Goal: Transaction & Acquisition: Purchase product/service

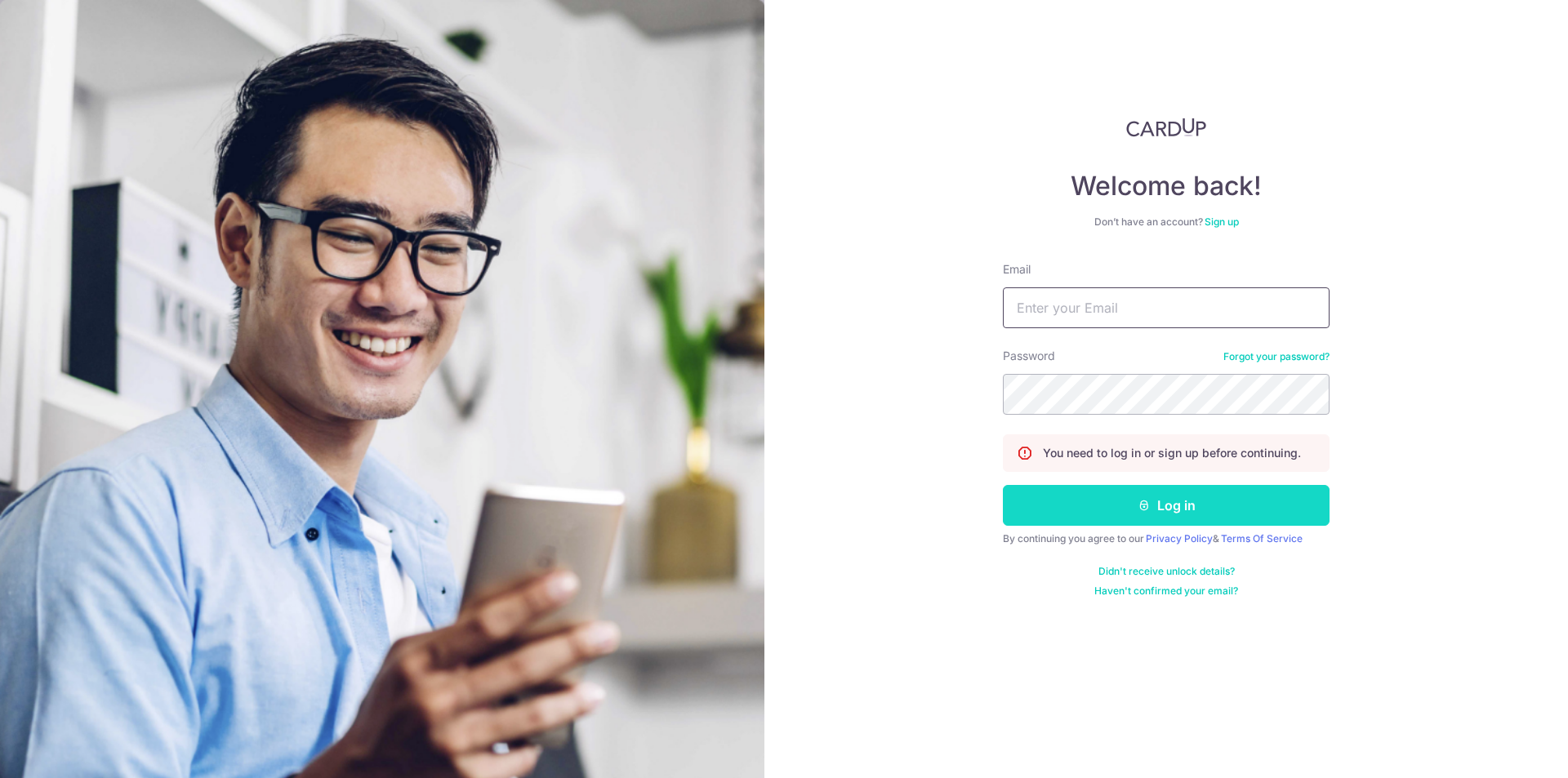
type input "[EMAIL_ADDRESS][DOMAIN_NAME]"
click at [1198, 516] on button "Log in" at bounding box center [1166, 506] width 326 height 41
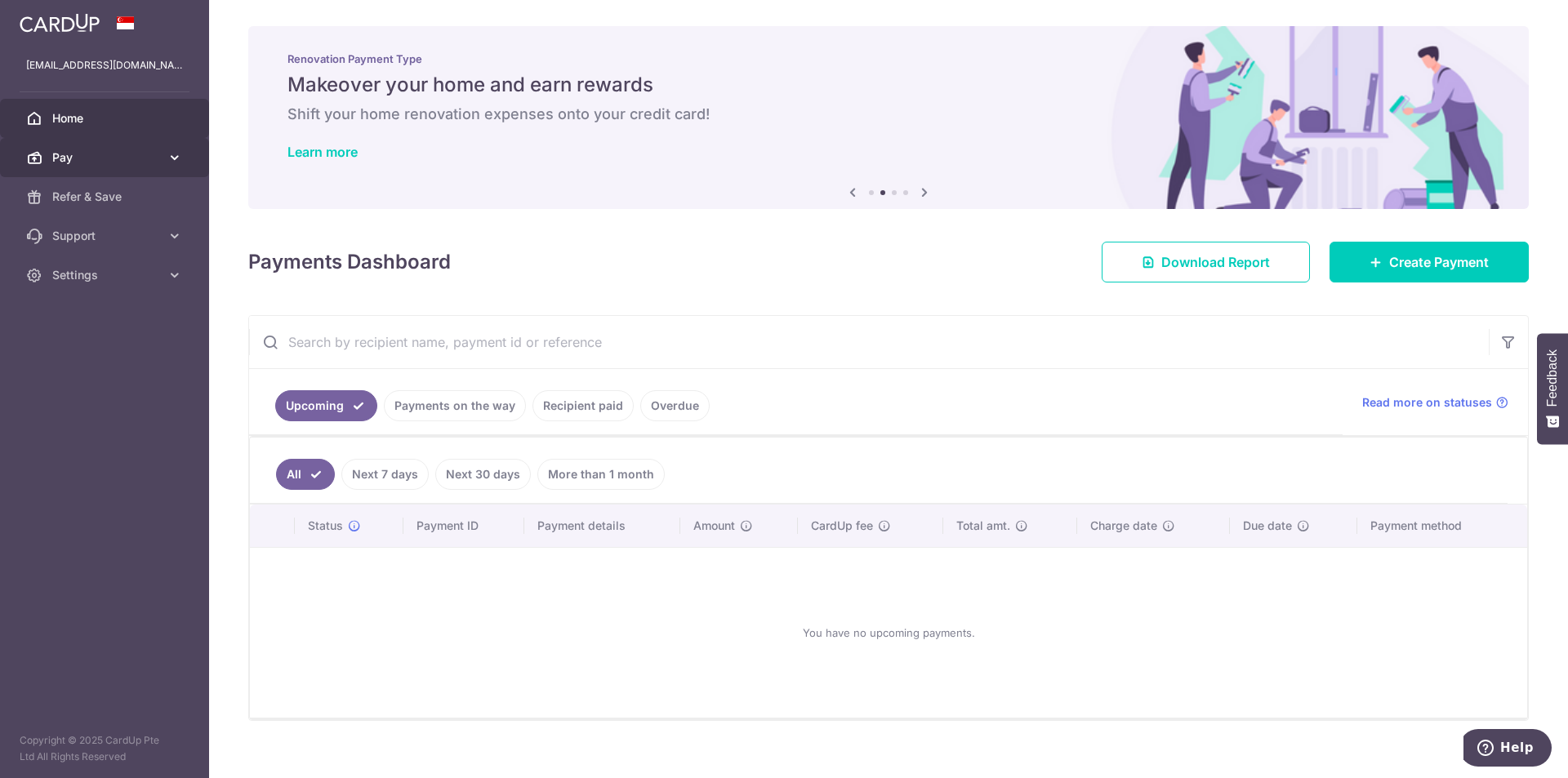
click at [160, 156] on link "Pay" at bounding box center [104, 157] width 209 height 39
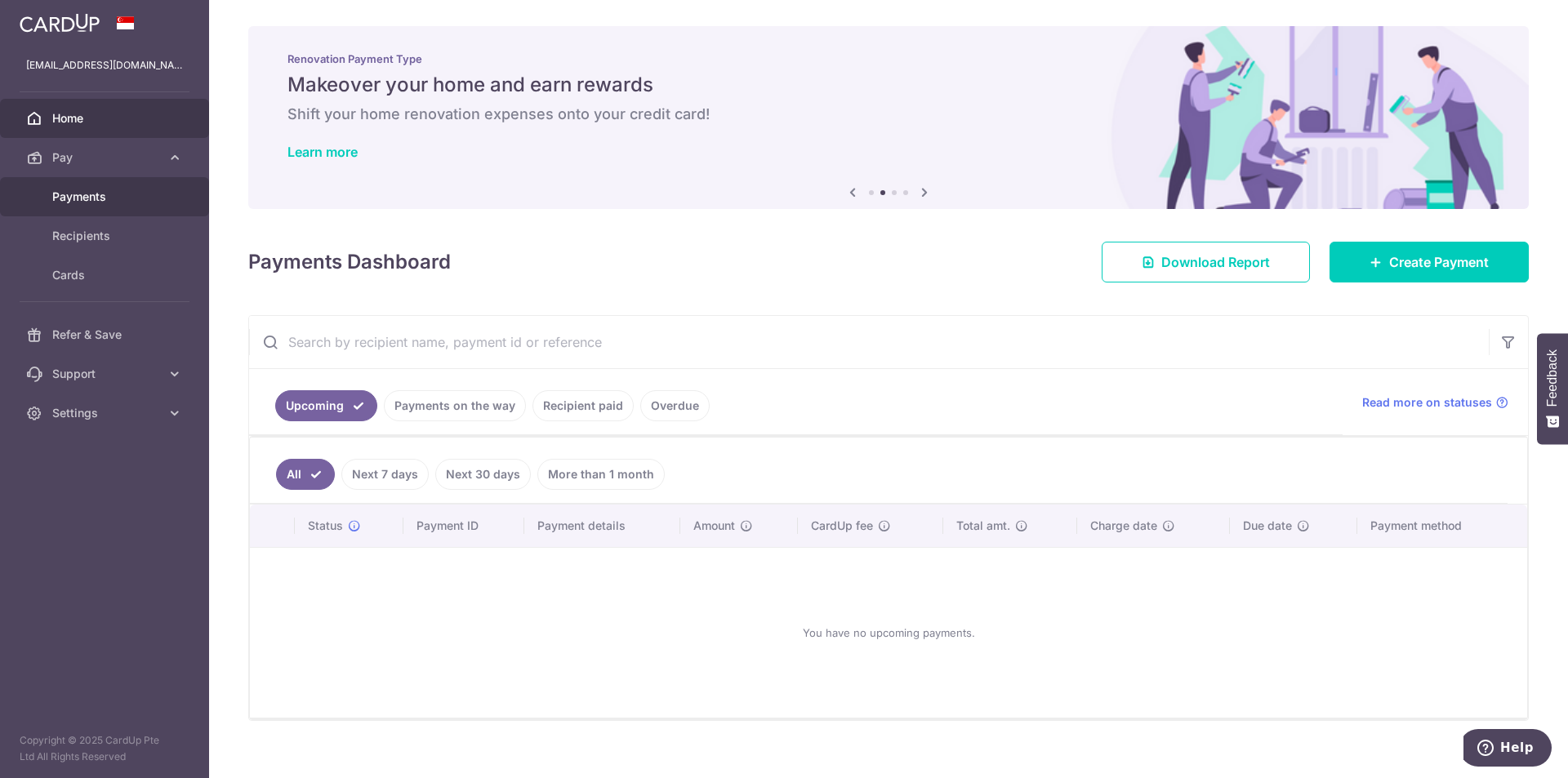
click at [107, 198] on span "Payments" at bounding box center [106, 197] width 107 height 16
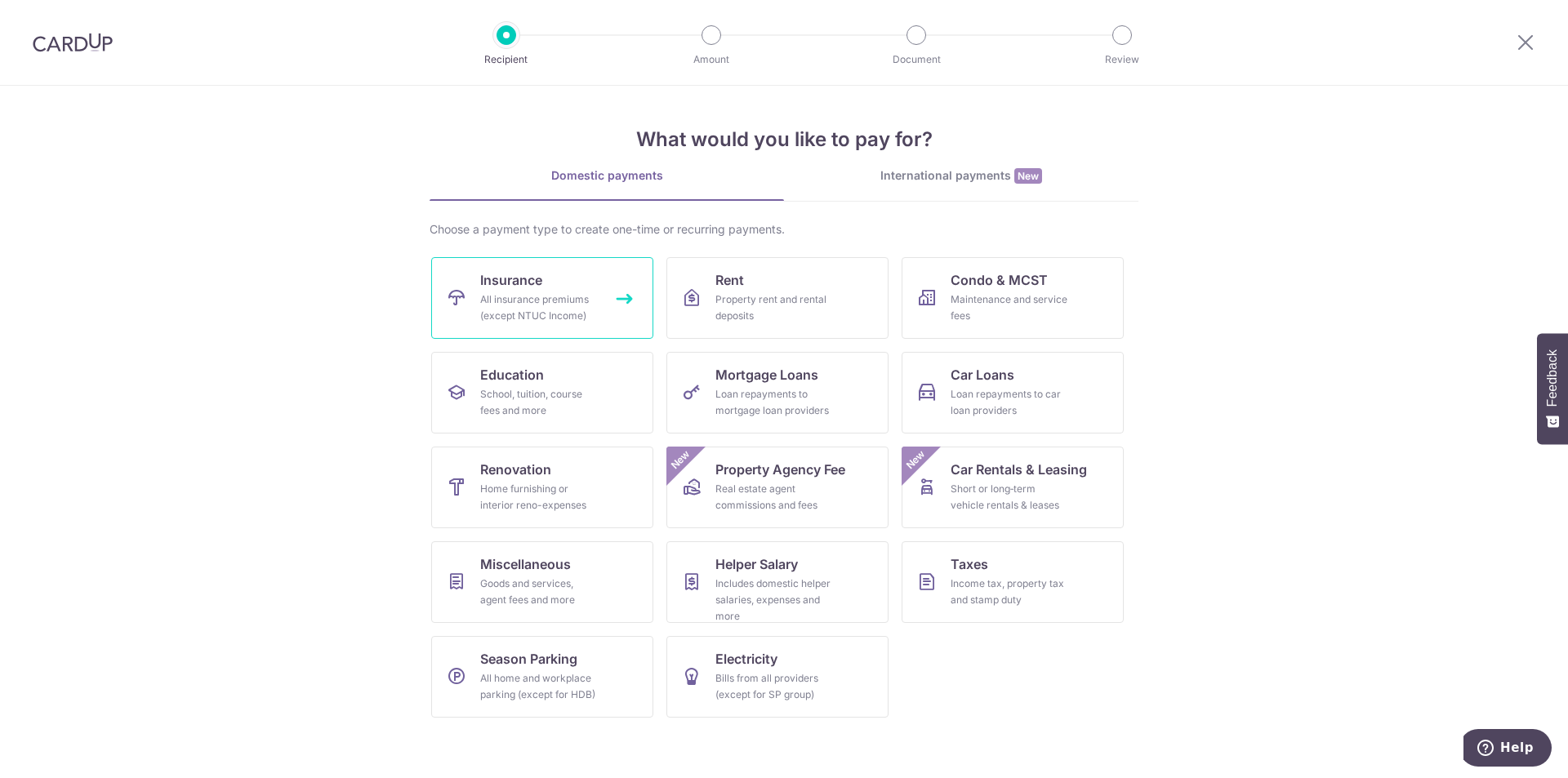
click at [539, 283] on span "Insurance" at bounding box center [511, 280] width 62 height 20
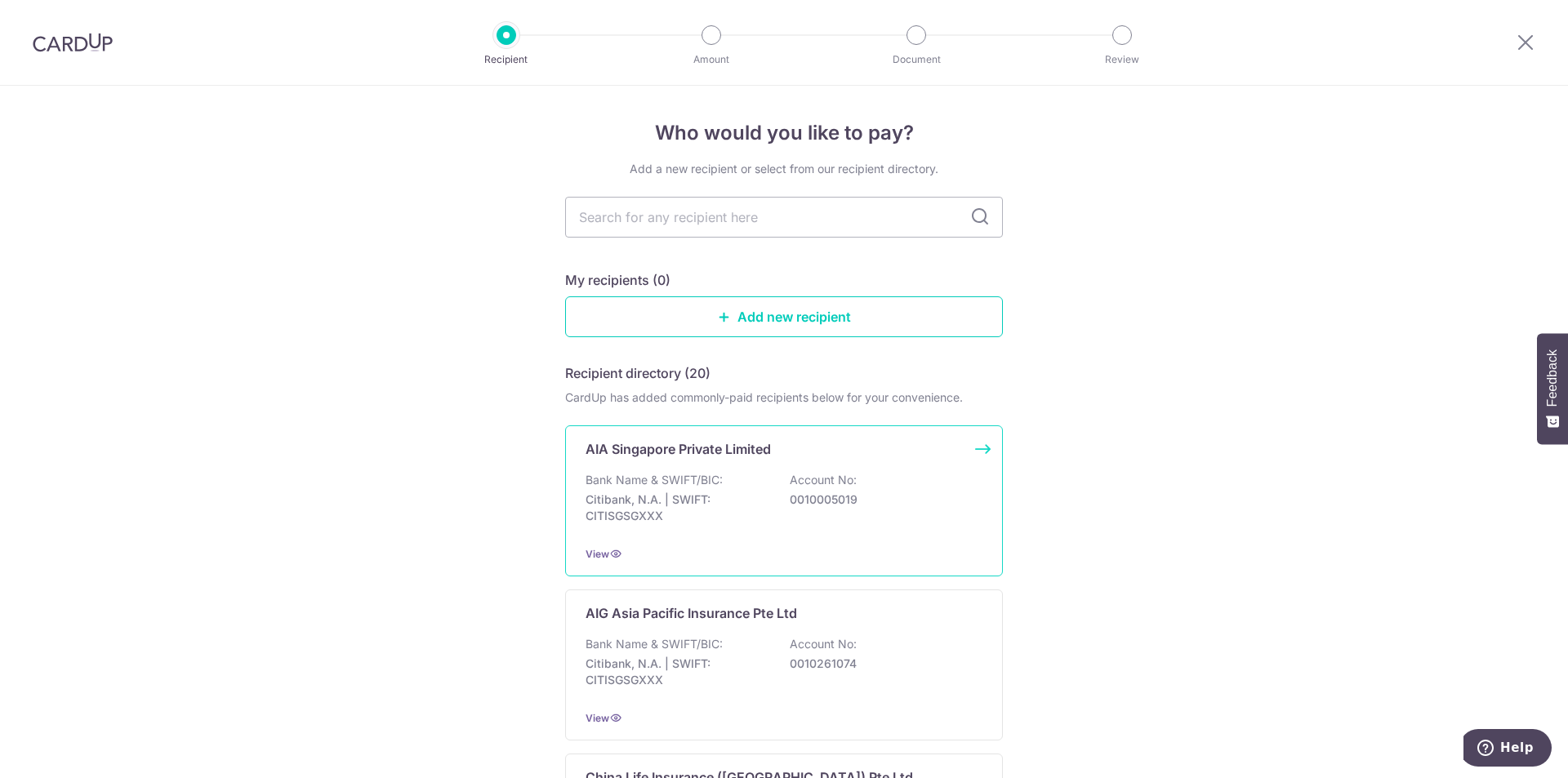
click at [889, 483] on div "Bank Name & SWIFT/BIC: Citibank, N.A. | SWIFT: CITISGSGXXX Account No: 00100050…" at bounding box center [784, 503] width 397 height 61
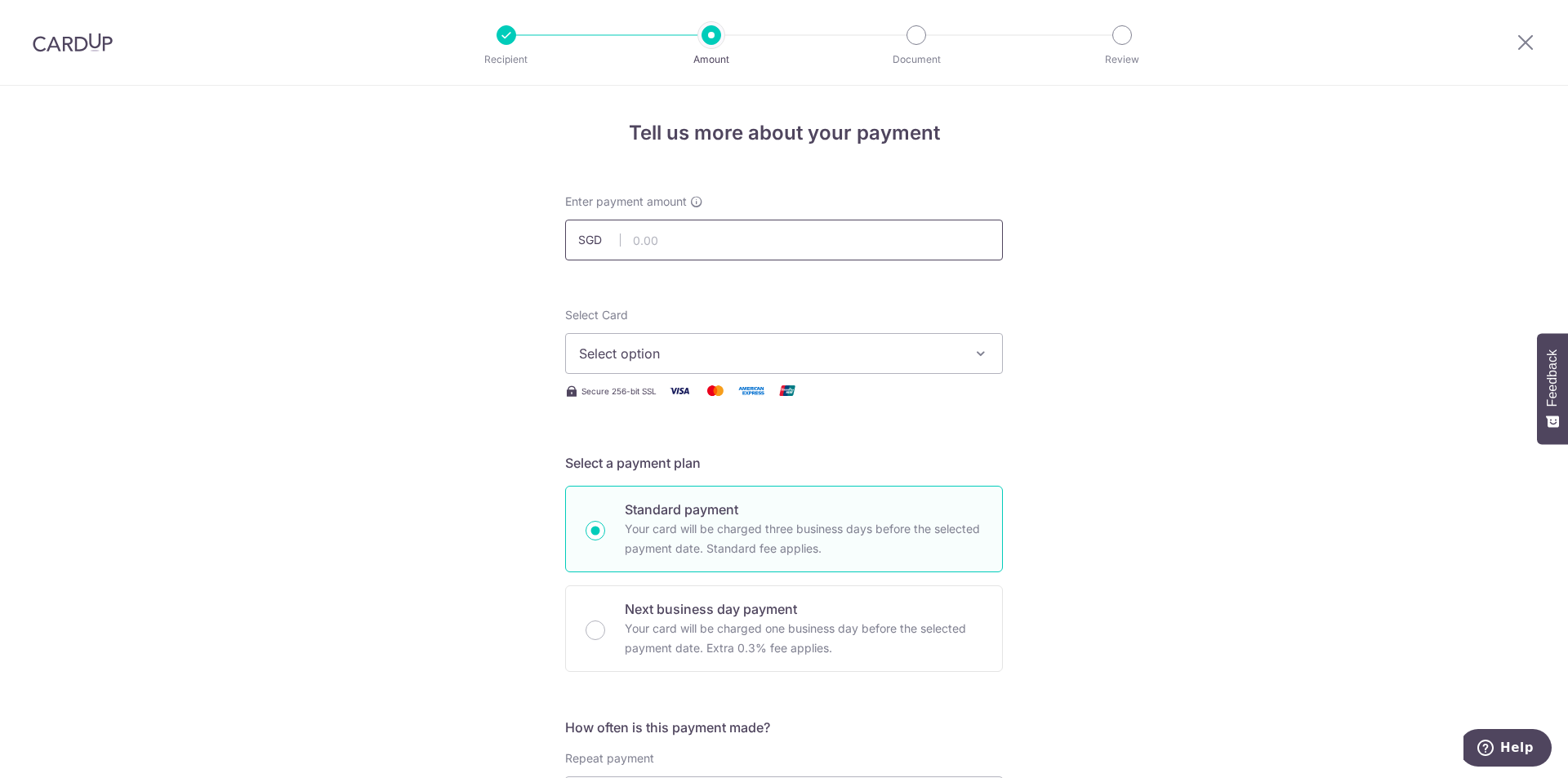
click at [696, 230] on input "text" at bounding box center [784, 240] width 438 height 41
type input "999.60"
click at [648, 369] on button "Select option" at bounding box center [784, 353] width 438 height 41
click at [686, 480] on span "**** 2078" at bounding box center [784, 471] width 410 height 20
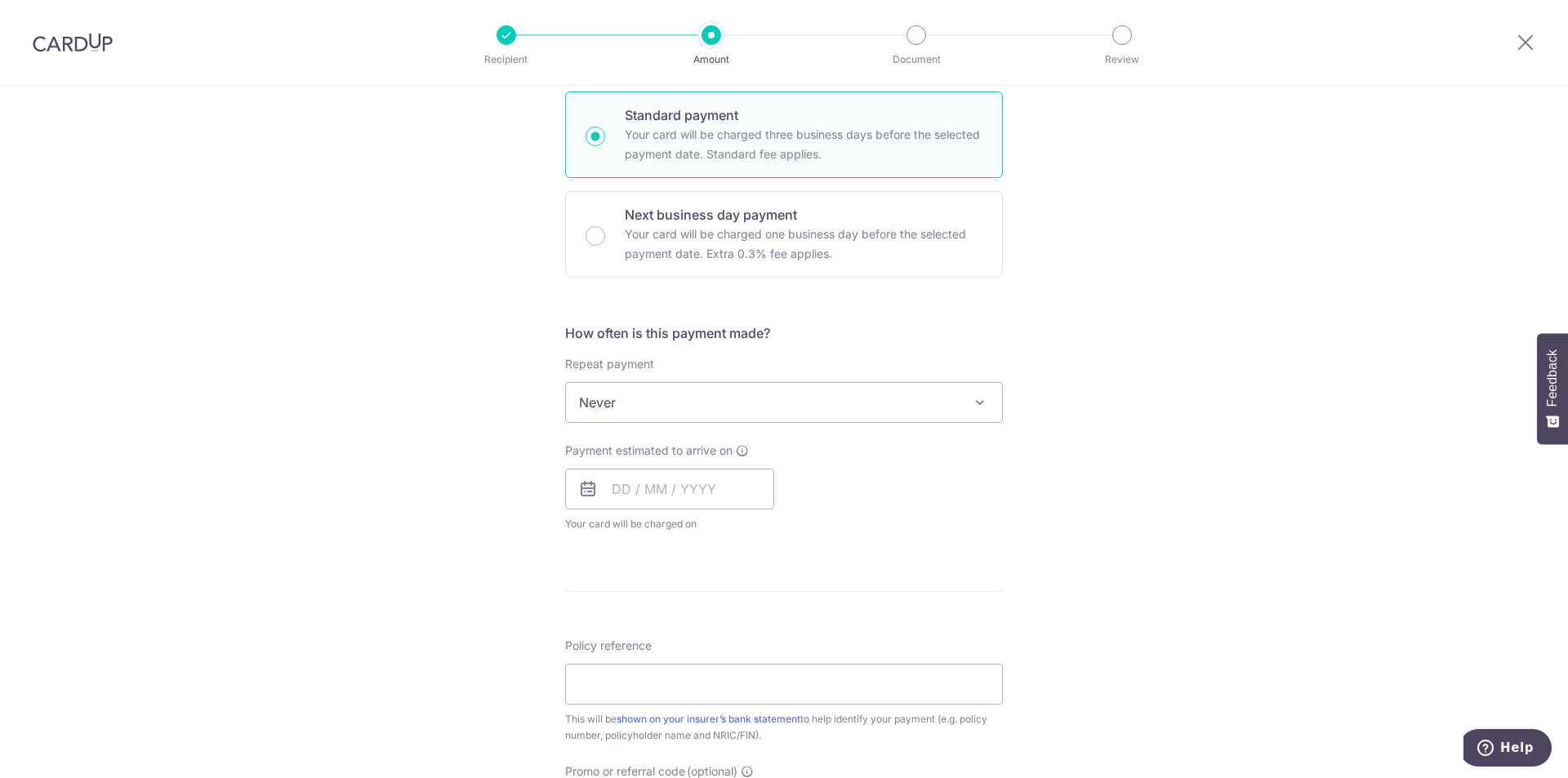
scroll to position [408, 0]
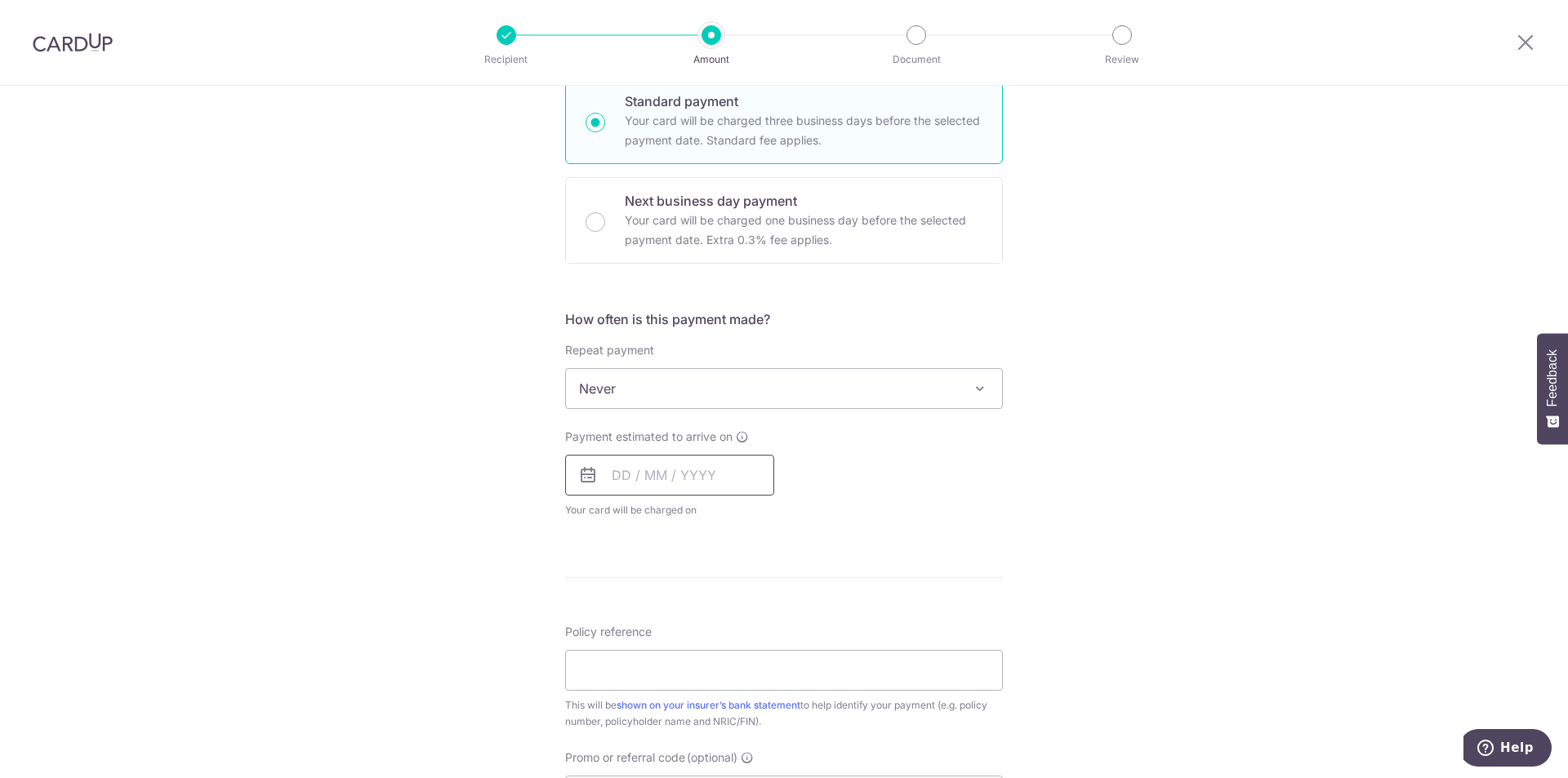
click at [711, 462] on input "text" at bounding box center [669, 475] width 209 height 41
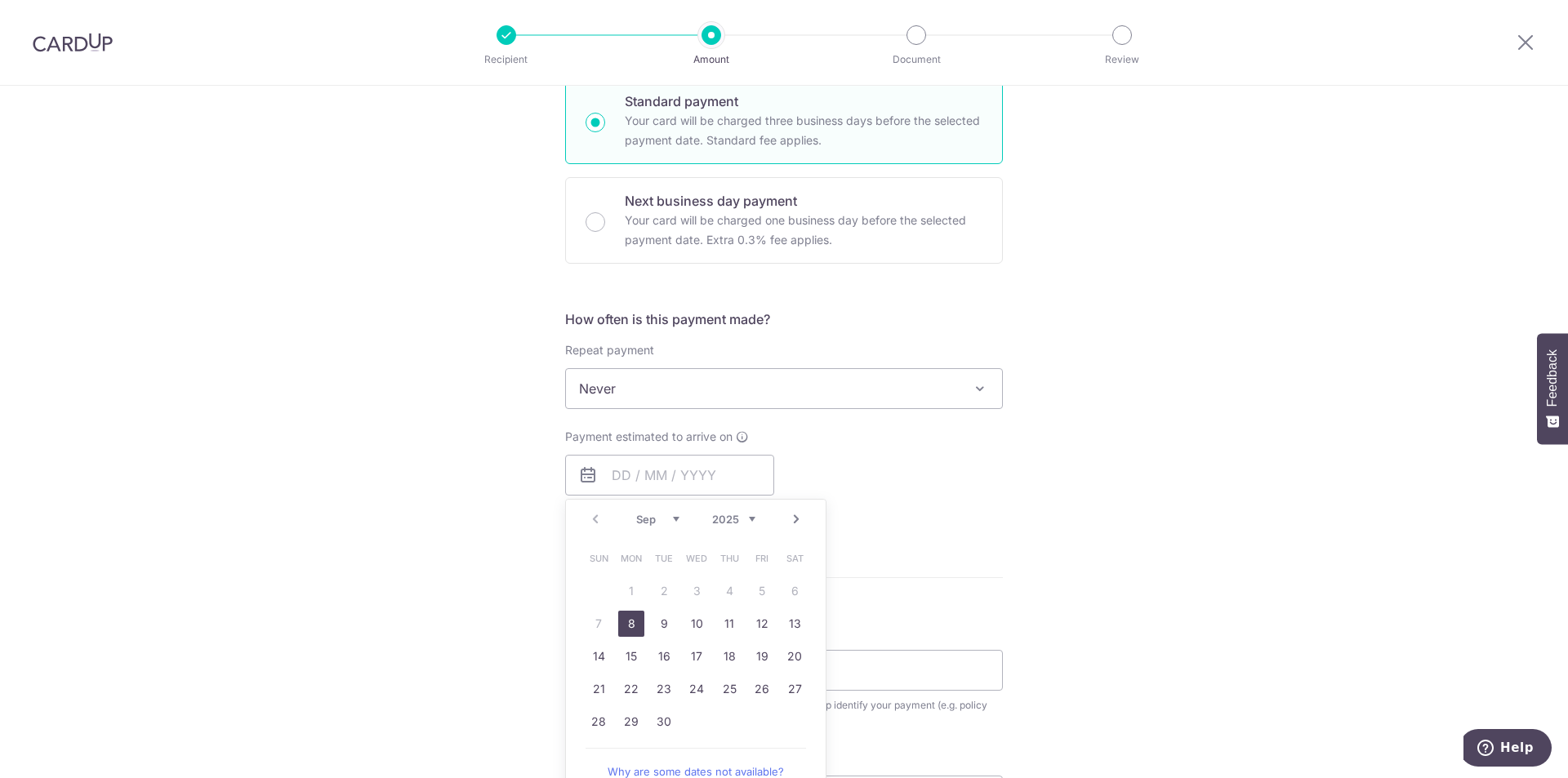
click at [619, 630] on link "8" at bounding box center [631, 624] width 26 height 26
type input "08/09/2025"
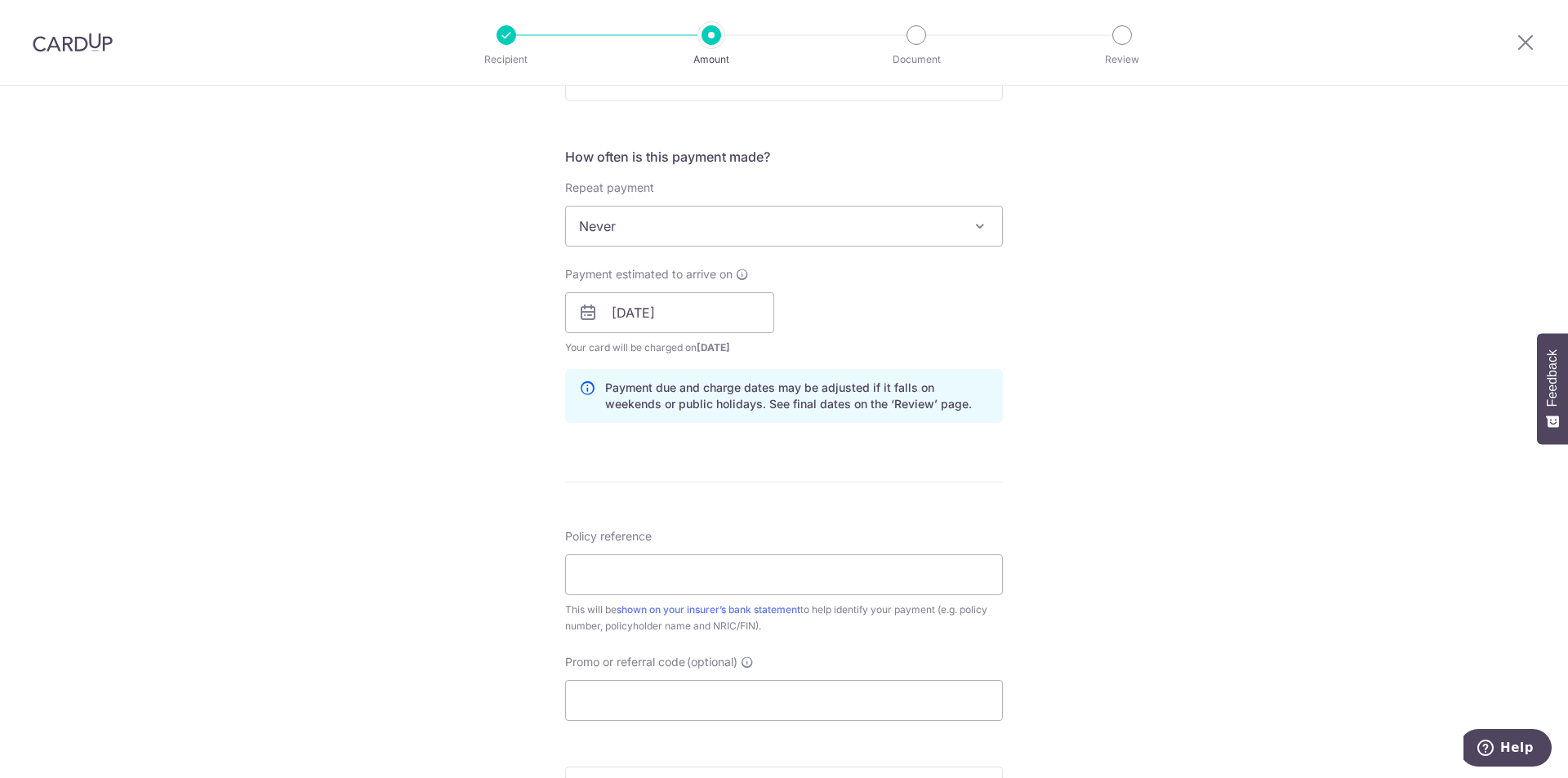
scroll to position [571, 0]
click at [678, 585] on input "Policy reference" at bounding box center [784, 574] width 438 height 41
type input "E234907869"
click at [188, 330] on div "Tell us more about your payment Enter payment amount SGD 999.60 999.60 Select C…" at bounding box center [784, 286] width 1568 height 1545
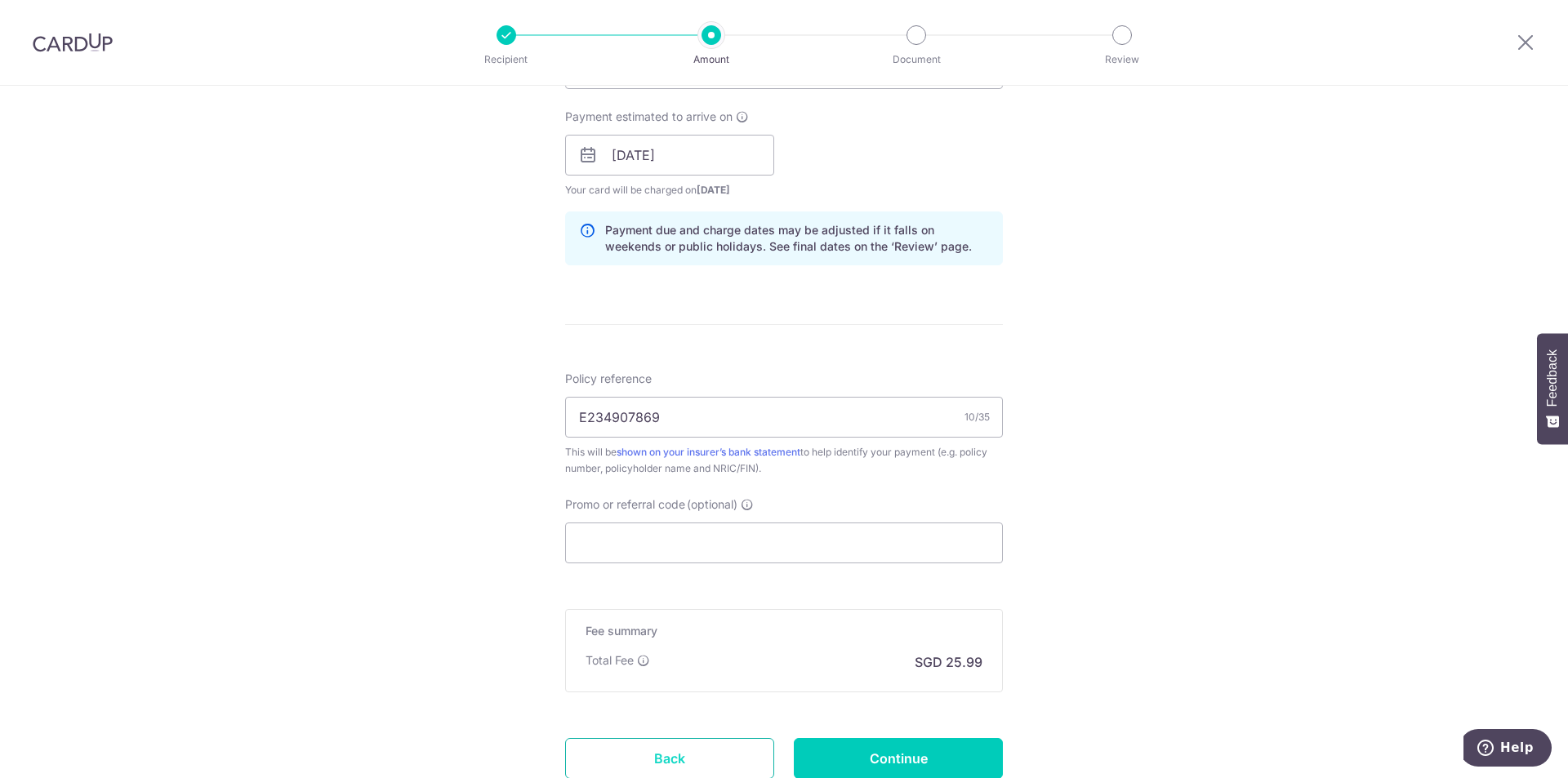
scroll to position [852, 0]
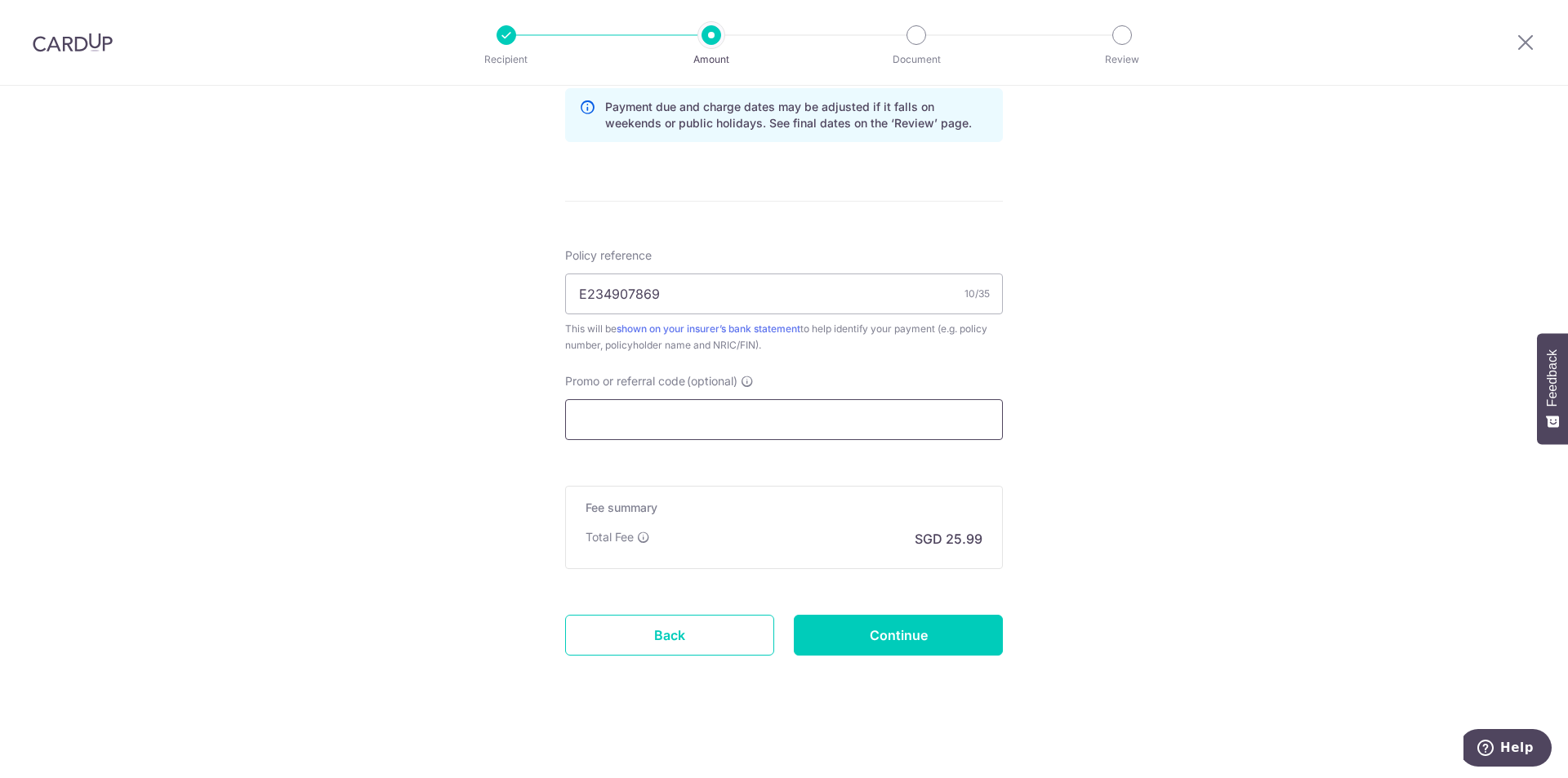
click at [628, 430] on input "Promo or referral code (optional)" at bounding box center [784, 420] width 438 height 41
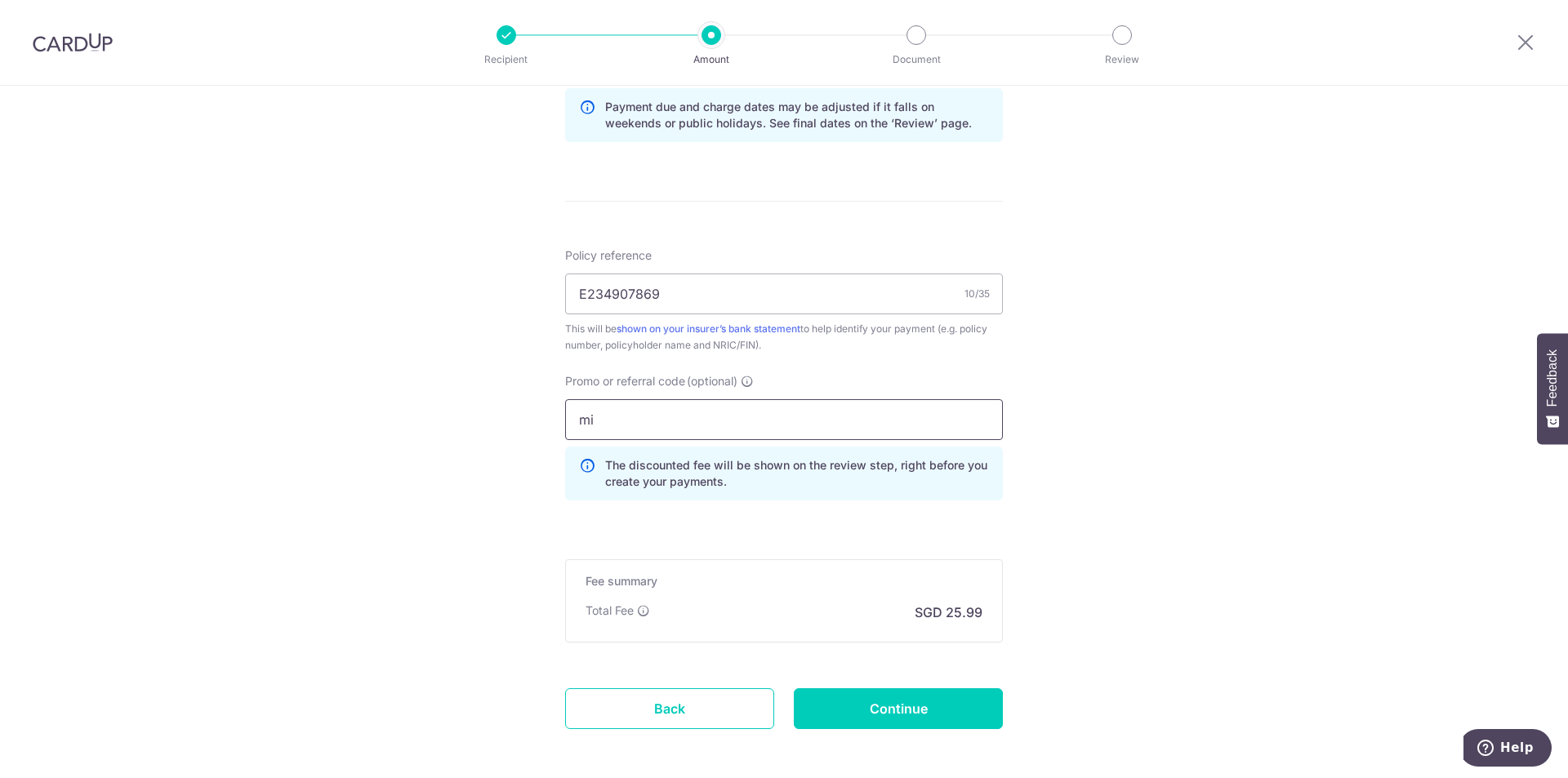
type input "m"
type input "MILELION"
click at [970, 708] on input "Continue" at bounding box center [898, 709] width 209 height 41
type input "Create Schedule"
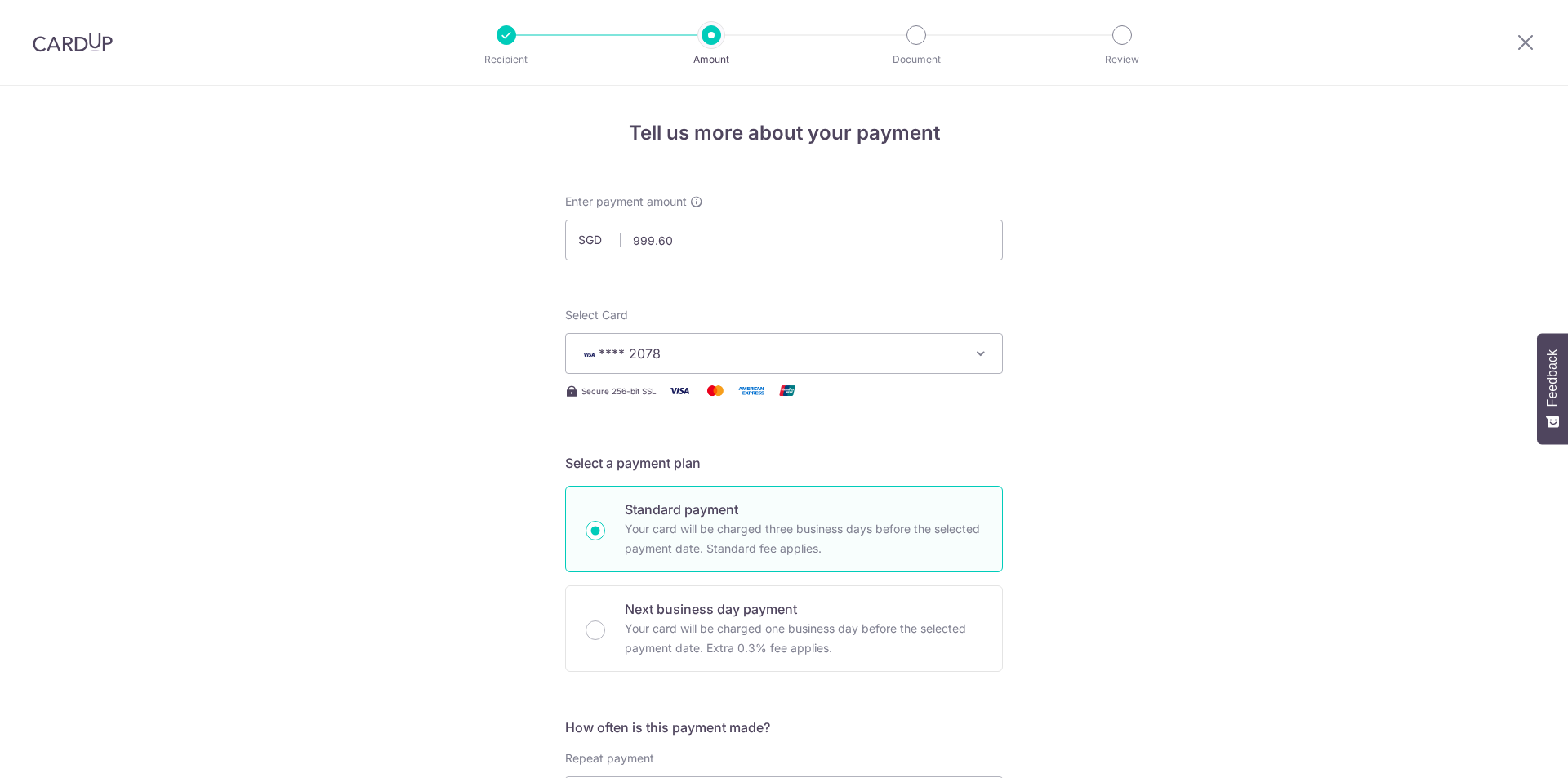
scroll to position [949, 0]
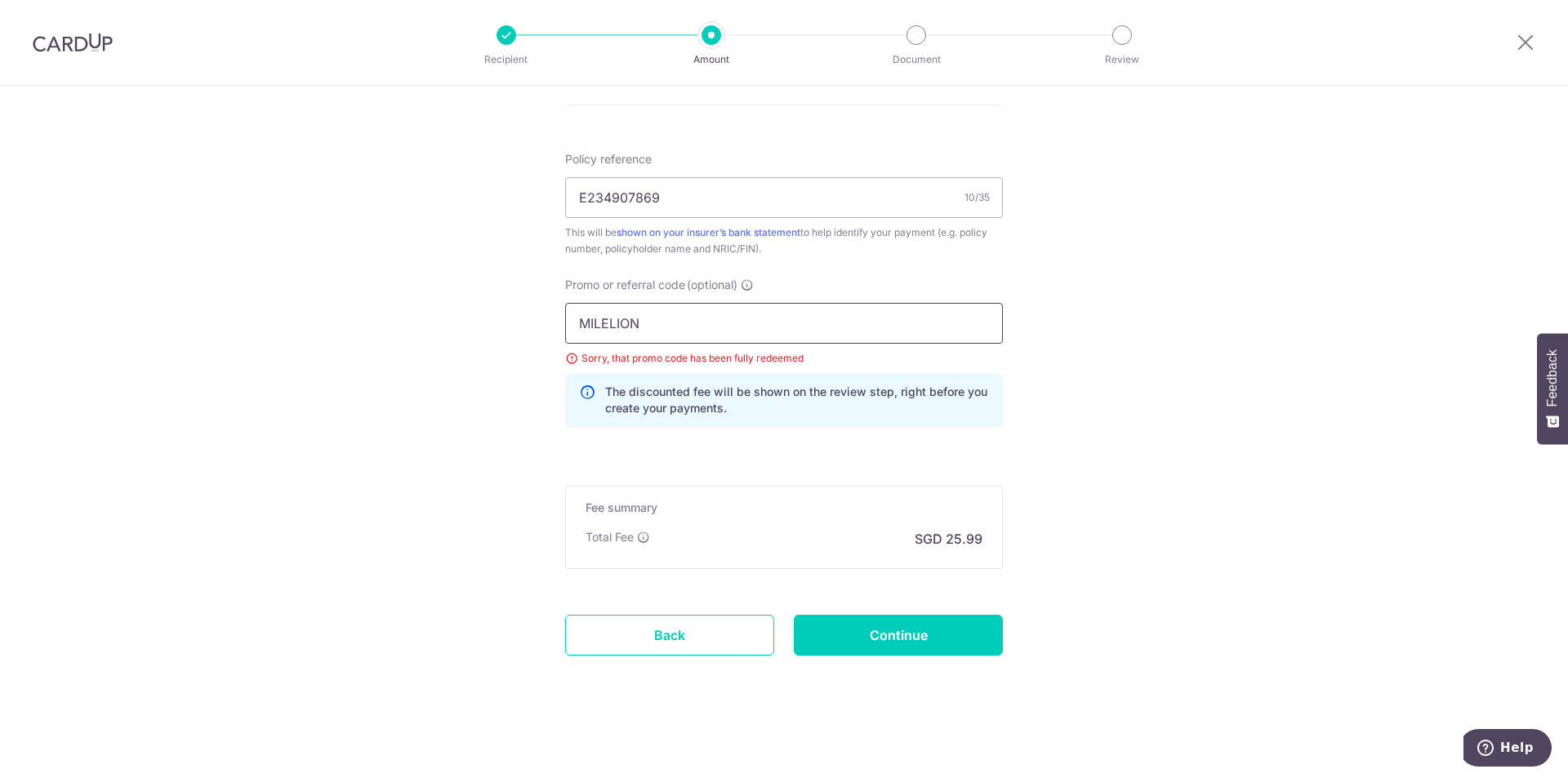
drag, startPoint x: 670, startPoint y: 318, endPoint x: 394, endPoint y: 299, distance: 276.7
type input "OFF225"
click at [914, 646] on input "Continue" at bounding box center [898, 635] width 209 height 41
type input "Update Schedule"
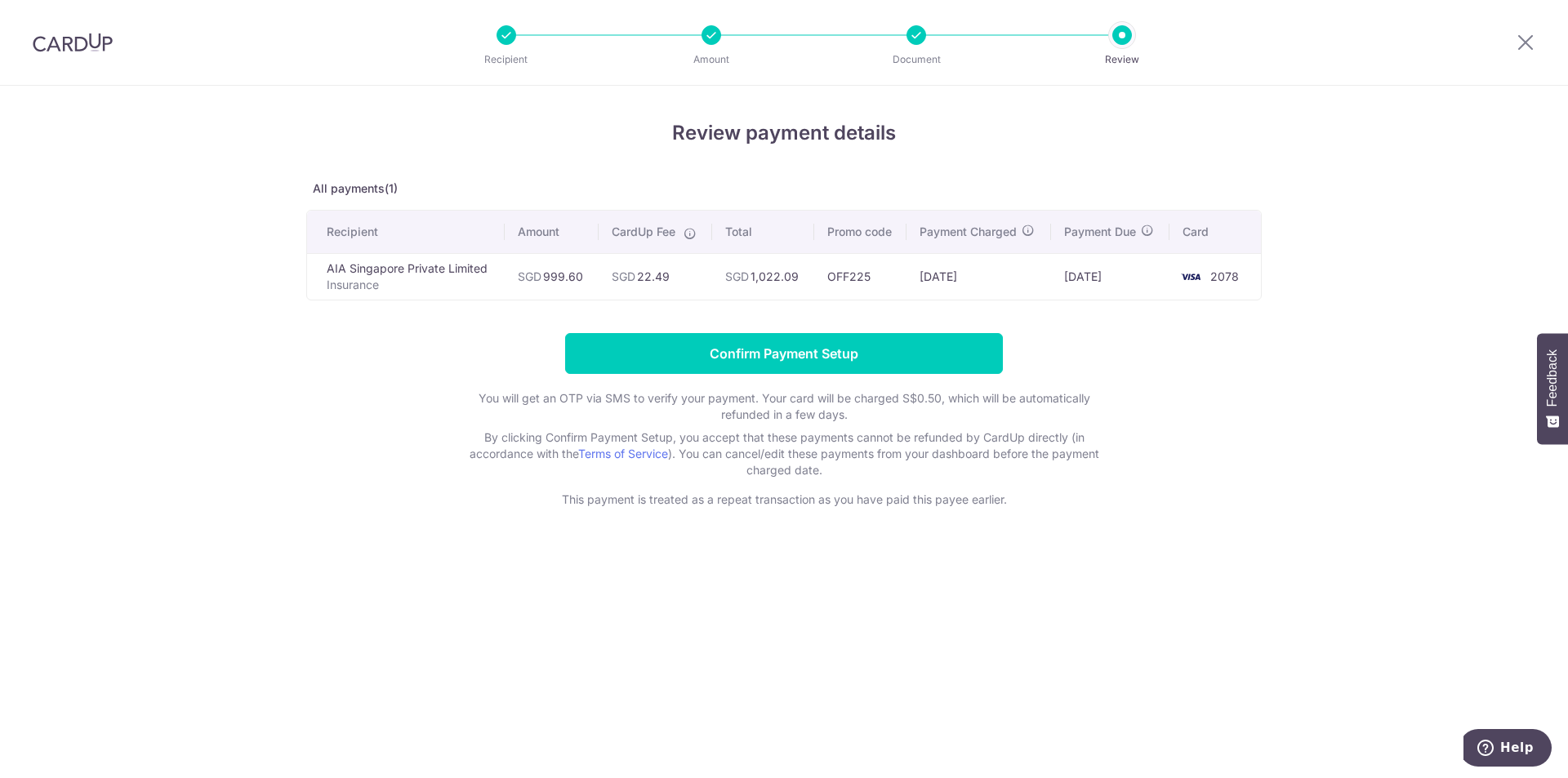
click at [1540, 48] on div at bounding box center [1525, 43] width 85 height 85
click at [1534, 41] on icon at bounding box center [1525, 42] width 20 height 20
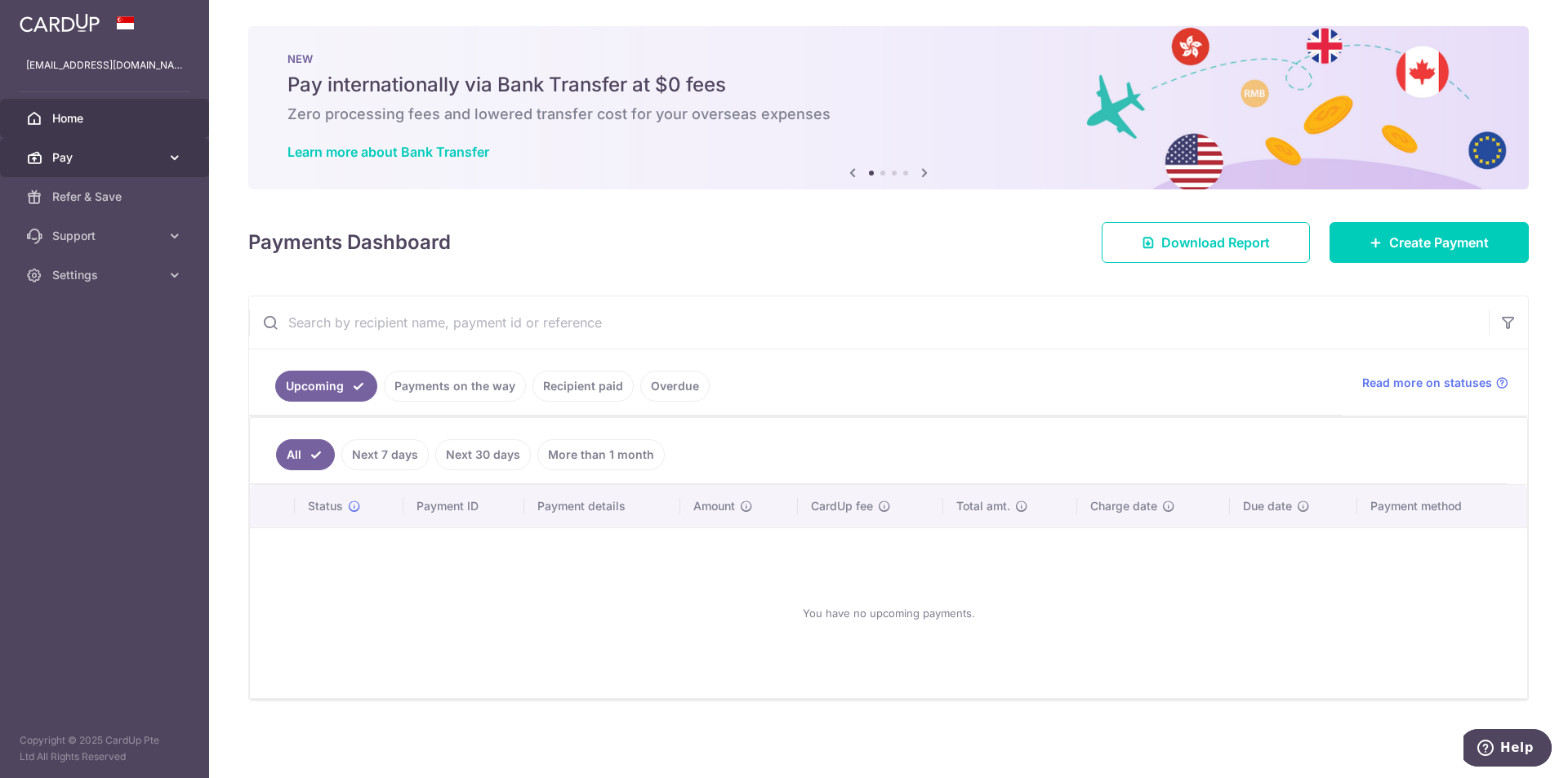
click at [179, 160] on icon at bounding box center [175, 157] width 16 height 16
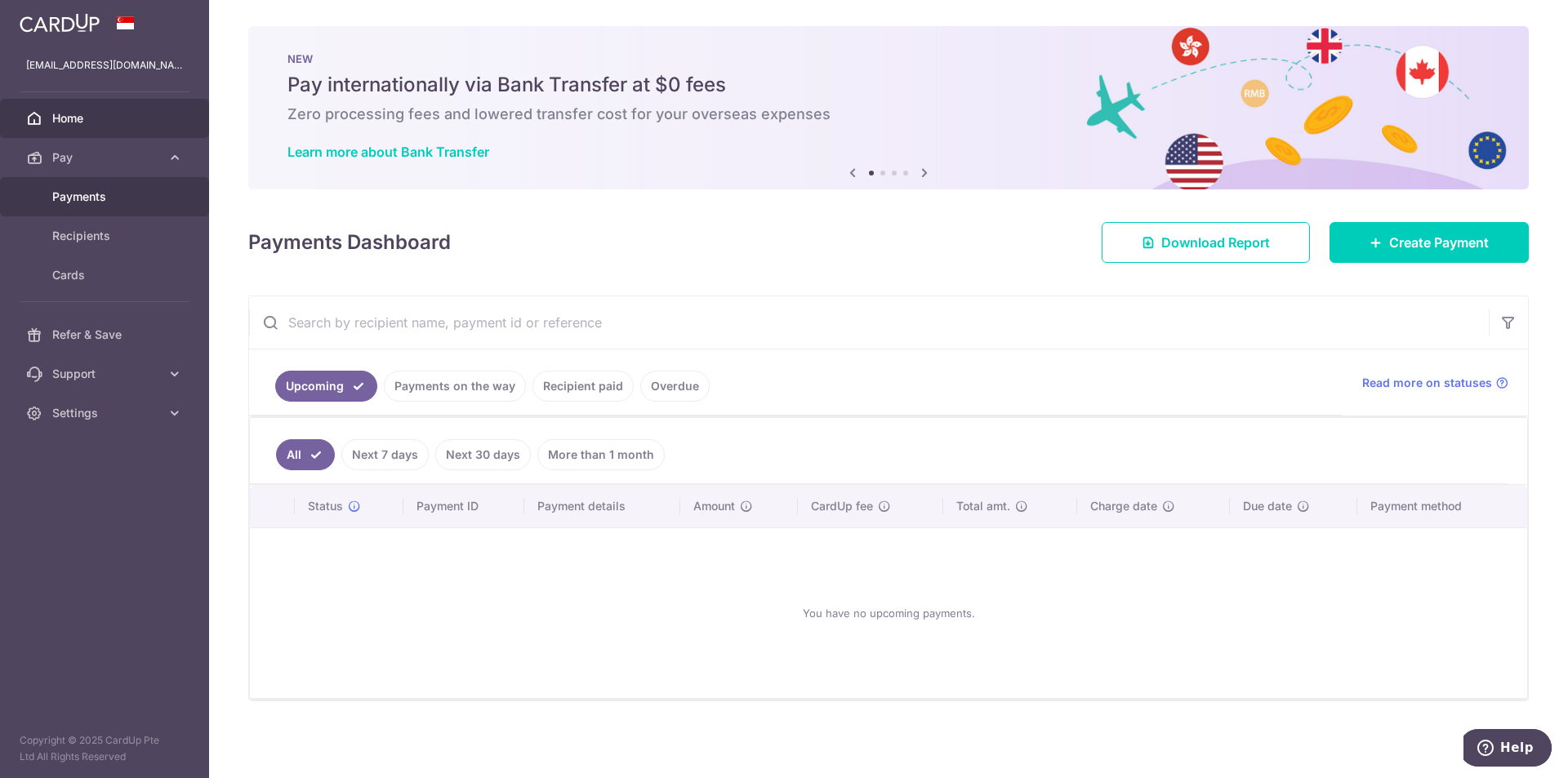
click at [98, 200] on span "Payments" at bounding box center [106, 197] width 107 height 16
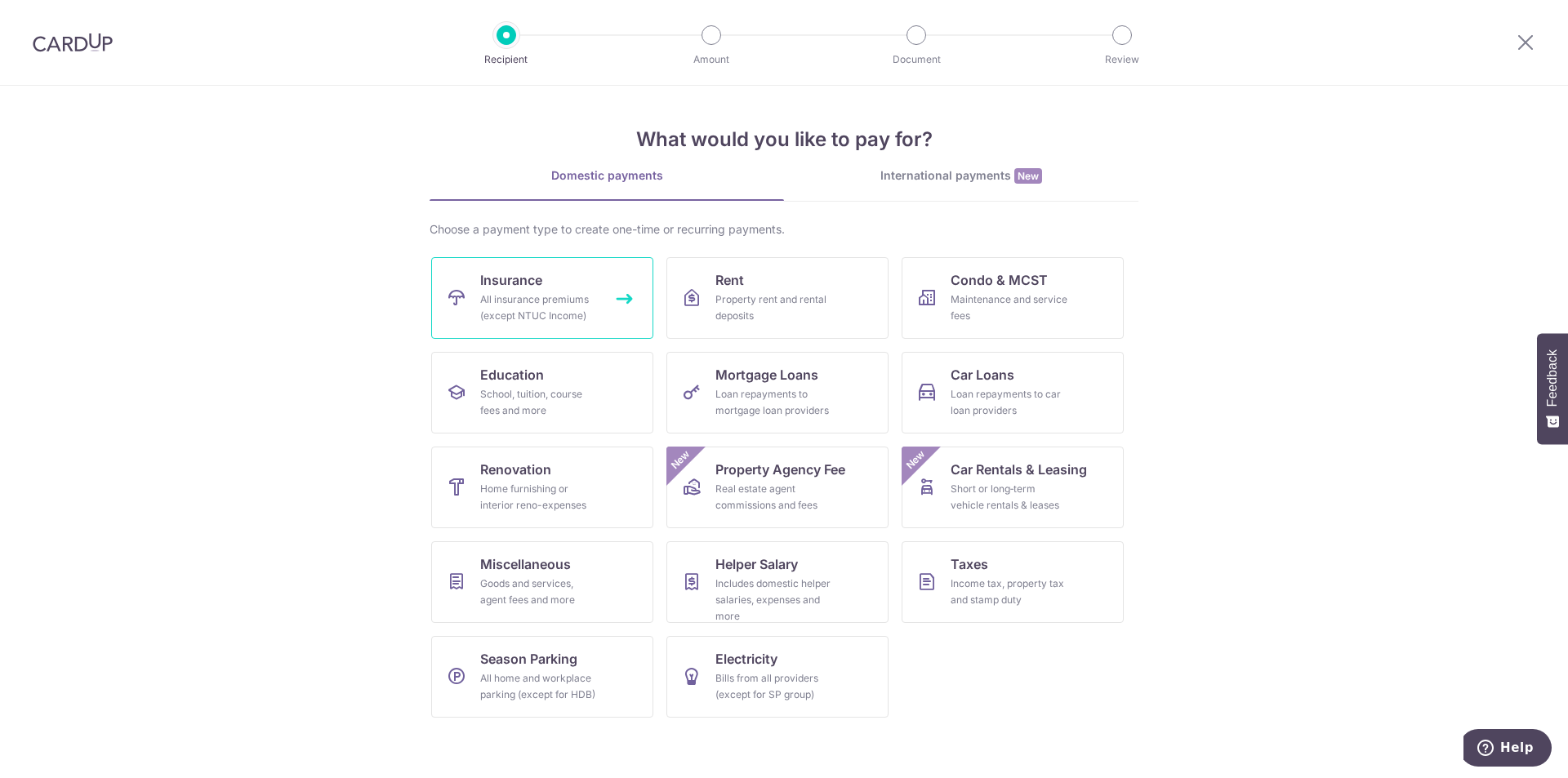
click at [572, 305] on div "All insurance premiums (except NTUC Income)" at bounding box center [539, 308] width 117 height 33
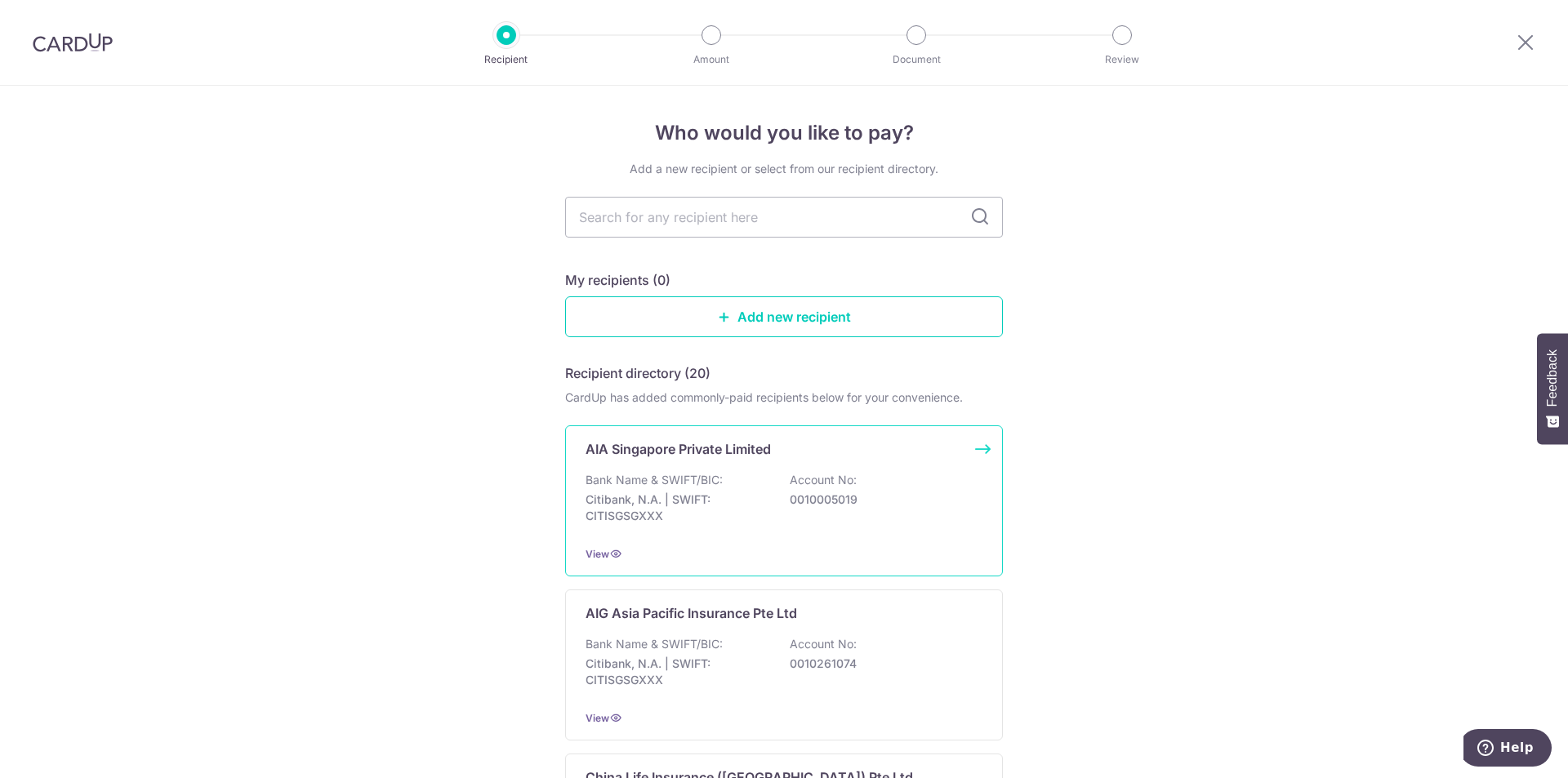
click at [800, 496] on p "0010005019" at bounding box center [880, 500] width 183 height 16
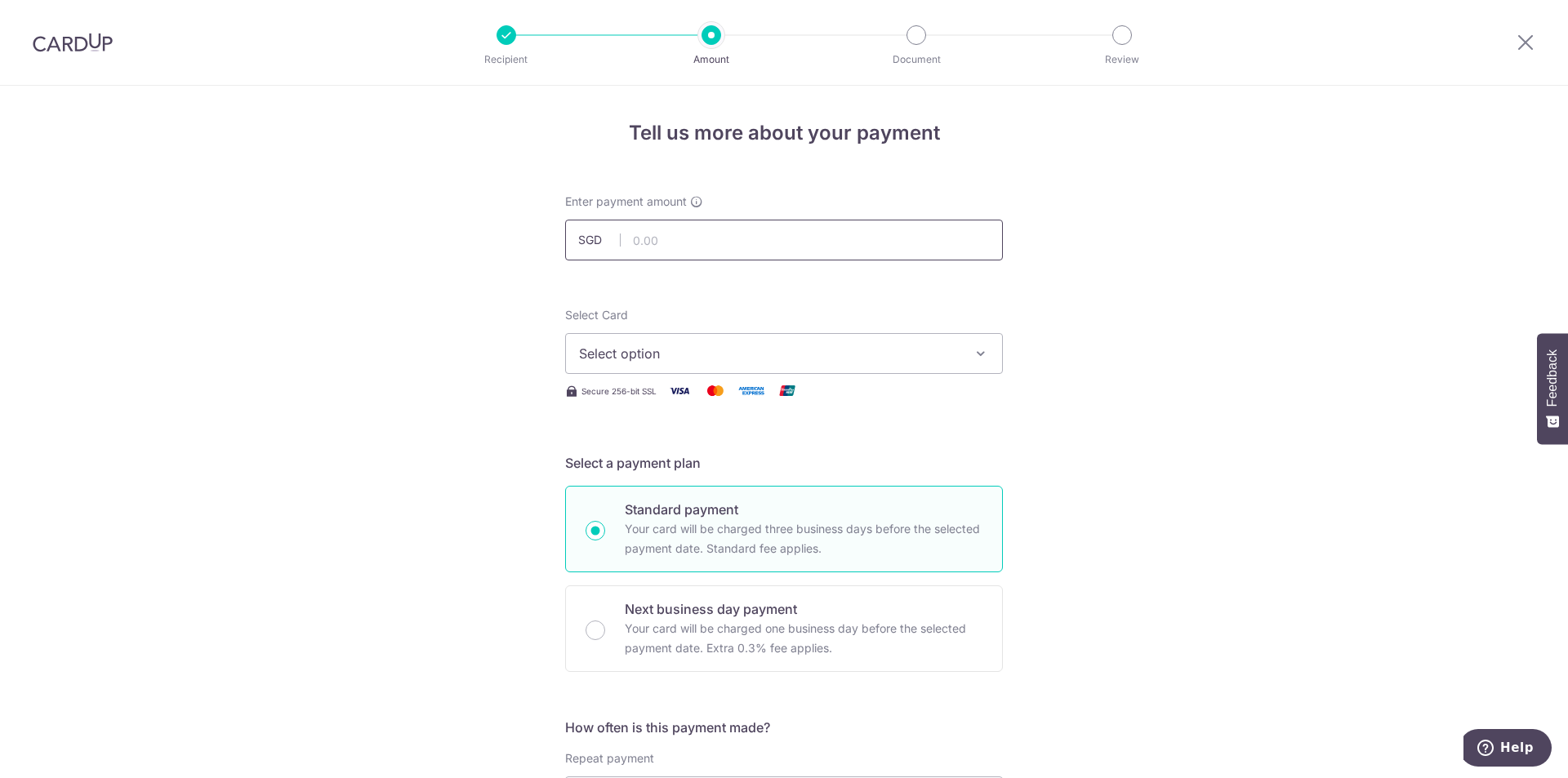
click at [700, 243] on input "text" at bounding box center [784, 240] width 438 height 41
type input "999.60"
click at [594, 338] on button "Select option" at bounding box center [784, 353] width 438 height 41
click at [706, 480] on link "**** 2078" at bounding box center [784, 471] width 436 height 39
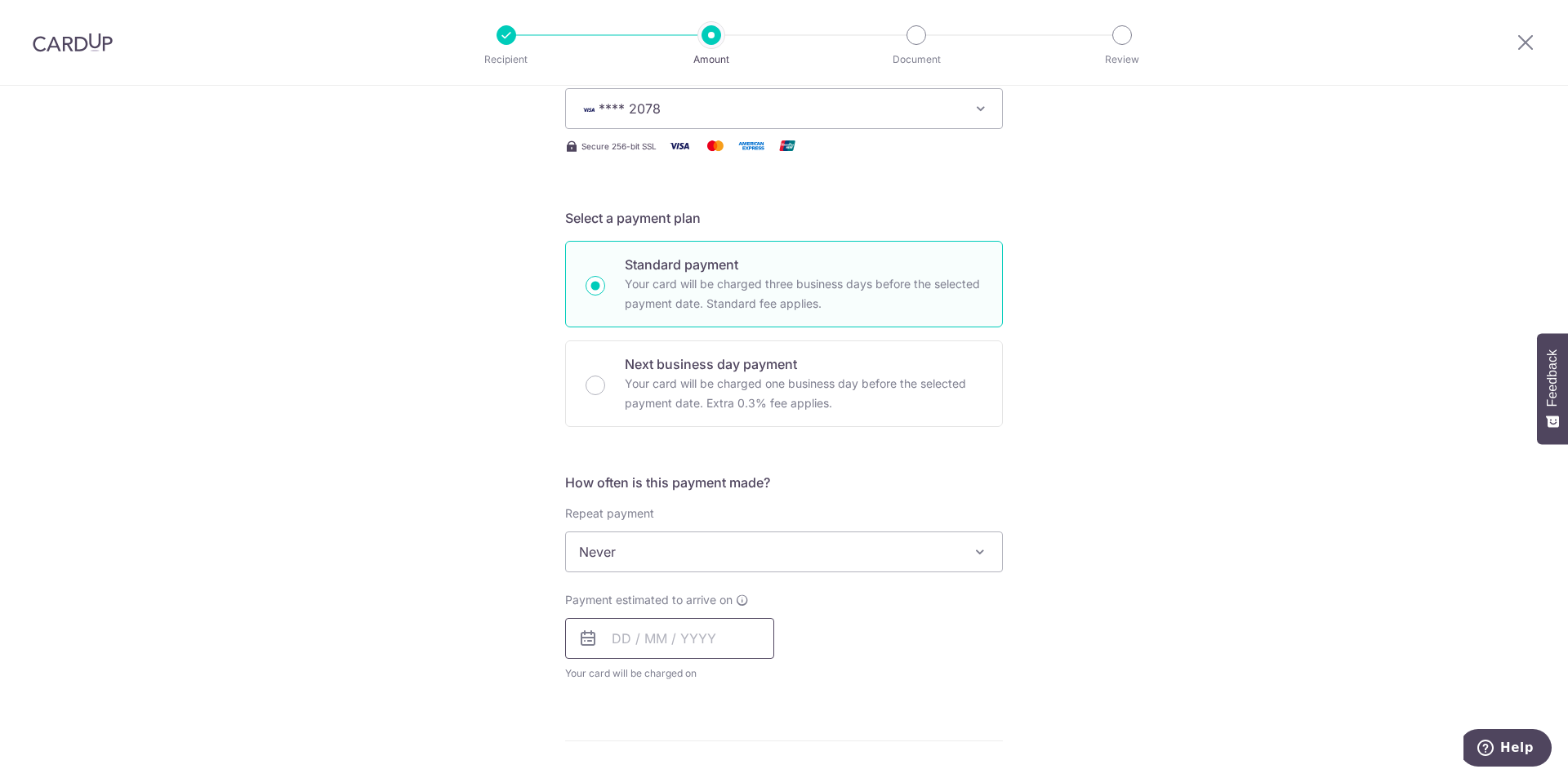
click at [696, 642] on input "text" at bounding box center [669, 639] width 209 height 41
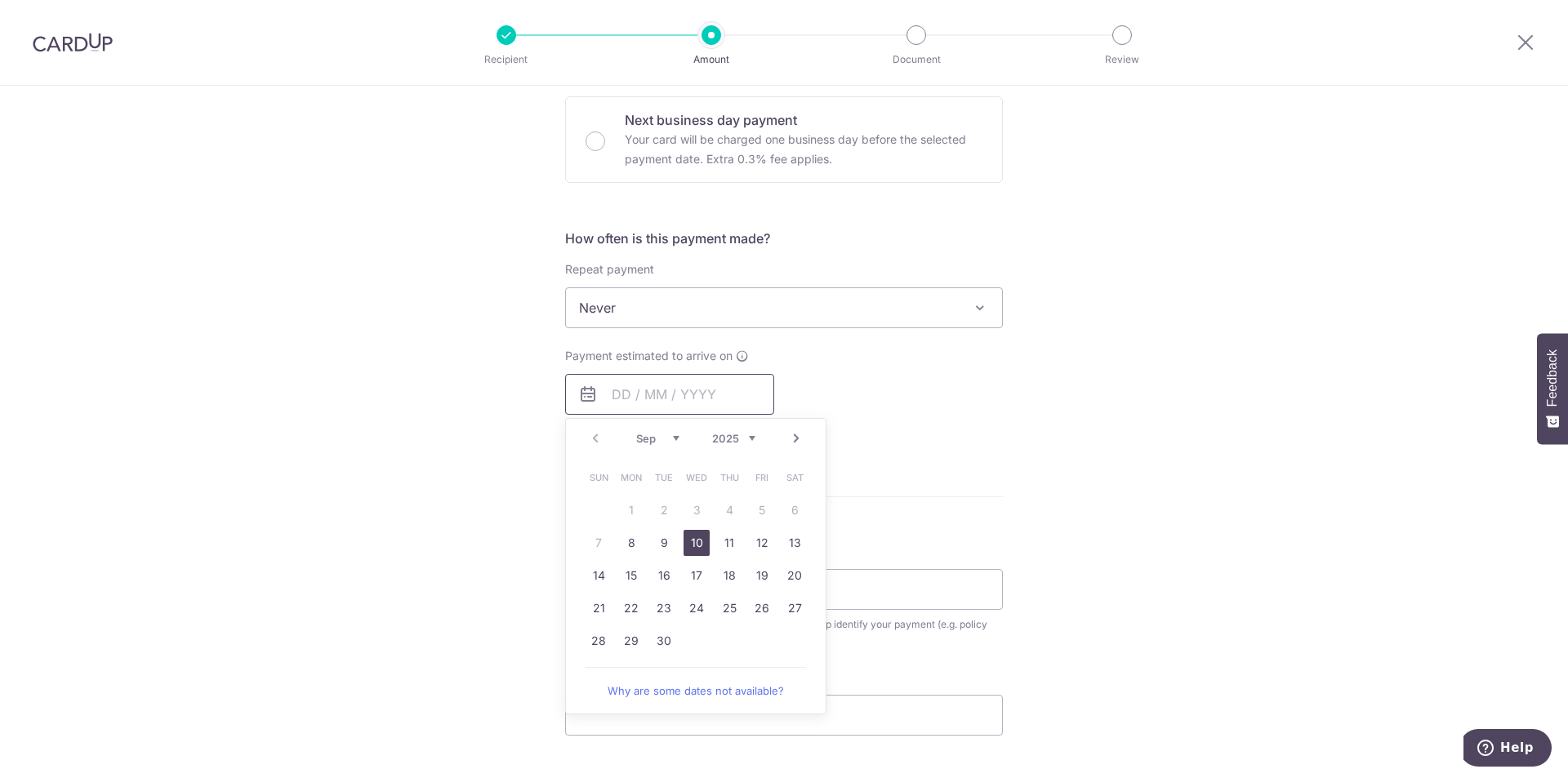
scroll to position [490, 0]
click at [798, 438] on link "Next" at bounding box center [796, 438] width 20 height 20
click at [591, 435] on link "Prev" at bounding box center [595, 438] width 20 height 20
click at [725, 573] on link "18" at bounding box center [729, 575] width 26 height 26
type input "18/09/2025"
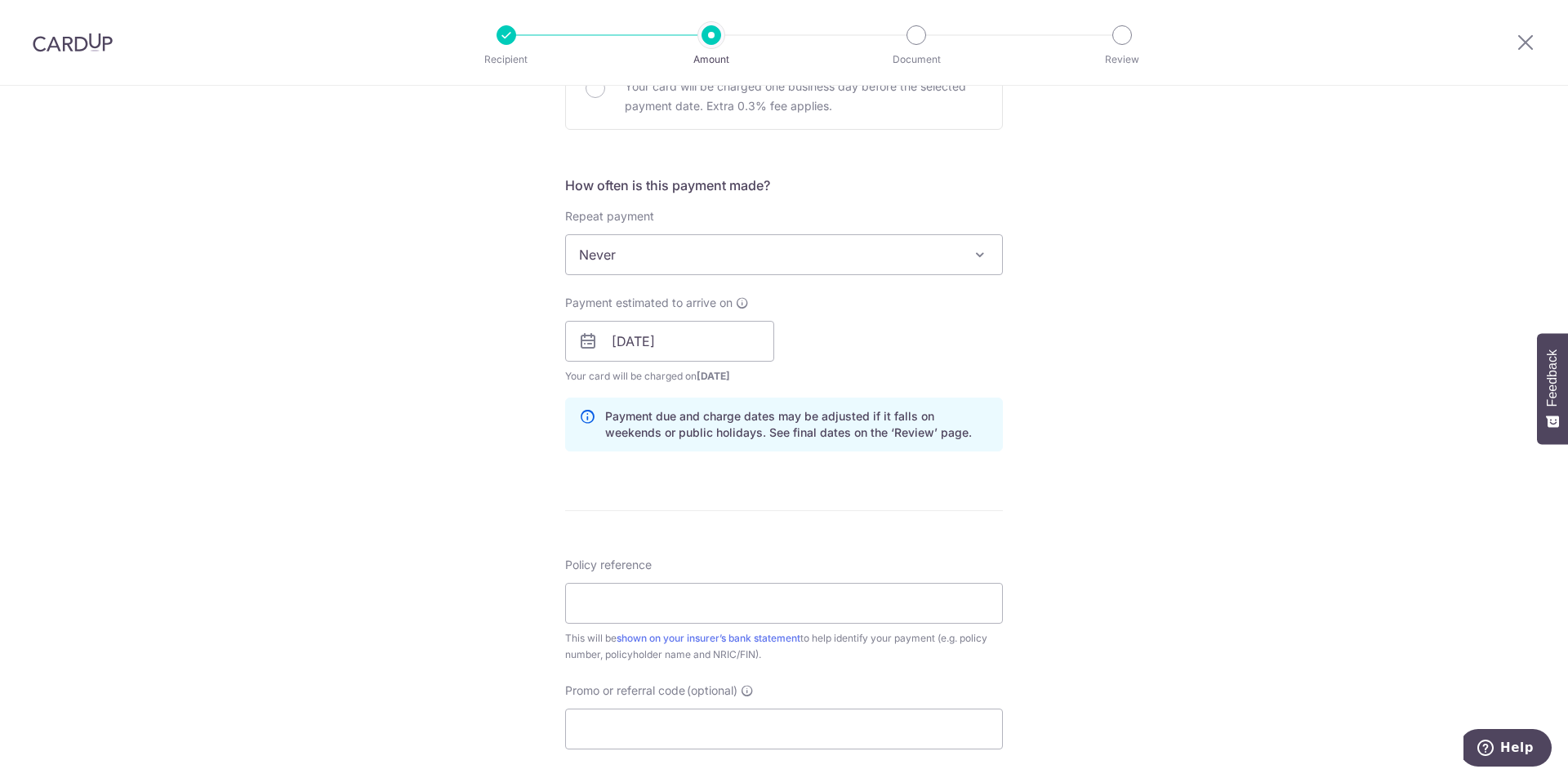
scroll to position [571, 0]
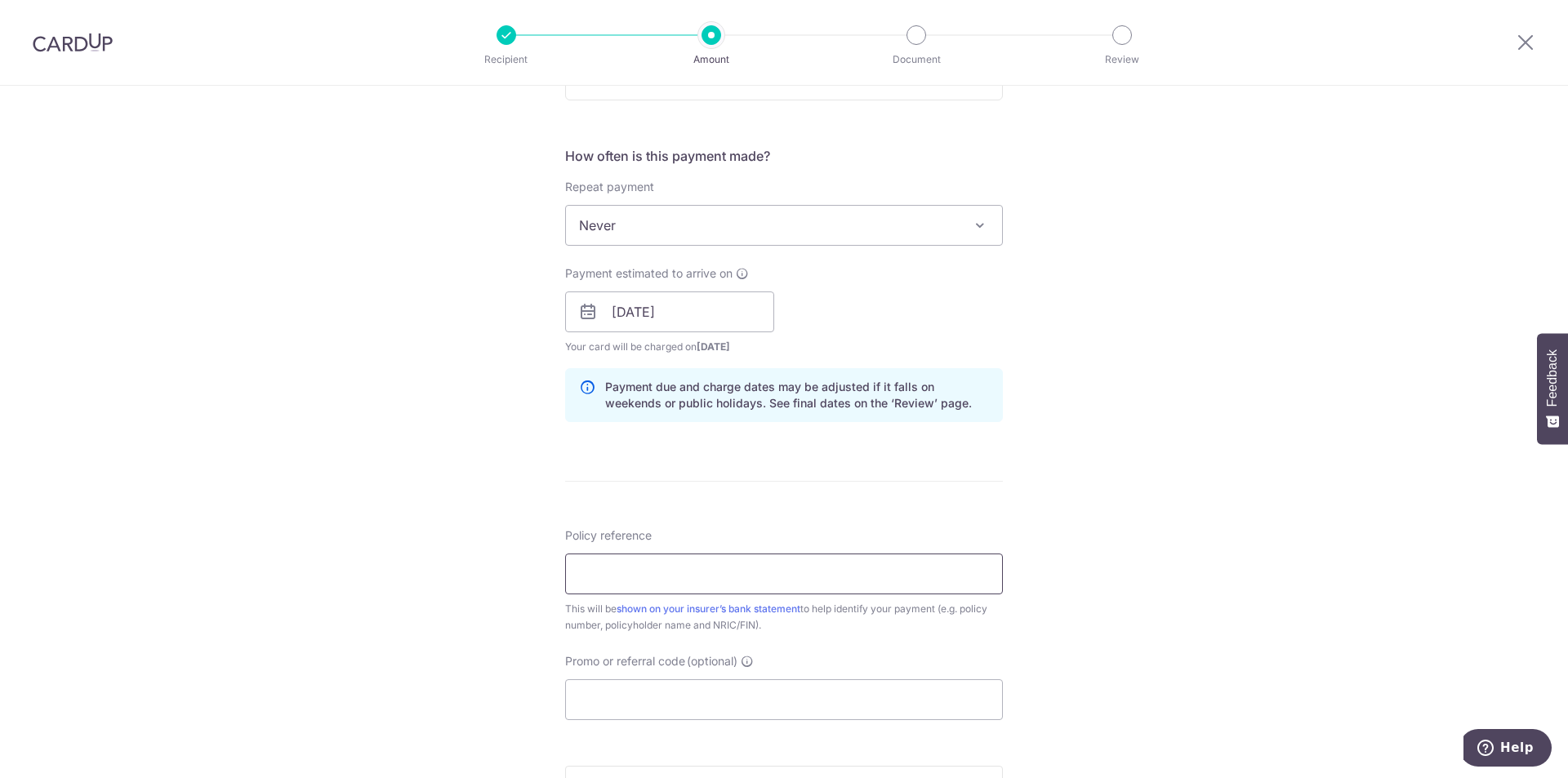
click at [639, 577] on input "Policy reference" at bounding box center [784, 574] width 438 height 41
drag, startPoint x: 798, startPoint y: 570, endPoint x: 86, endPoint y: 478, distance: 717.9
click at [144, 489] on div "Tell us more about your payment Enter payment amount SGD 999.60 999.60 Select C…" at bounding box center [784, 286] width 1568 height 1545
type input "E234907869"
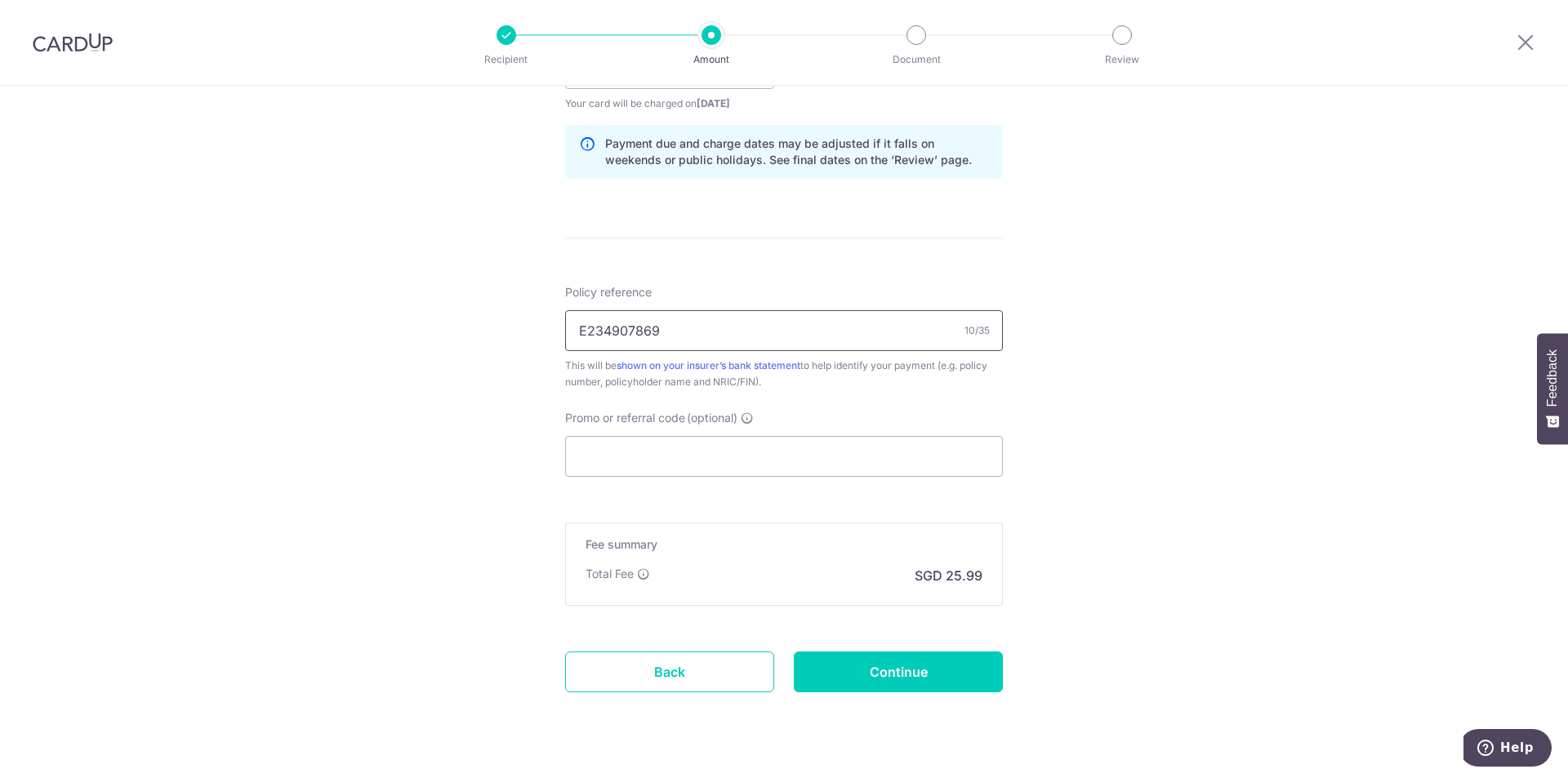
scroll to position [817, 0]
click at [588, 449] on input "Promo or referral code (optional)" at bounding box center [784, 455] width 438 height 41
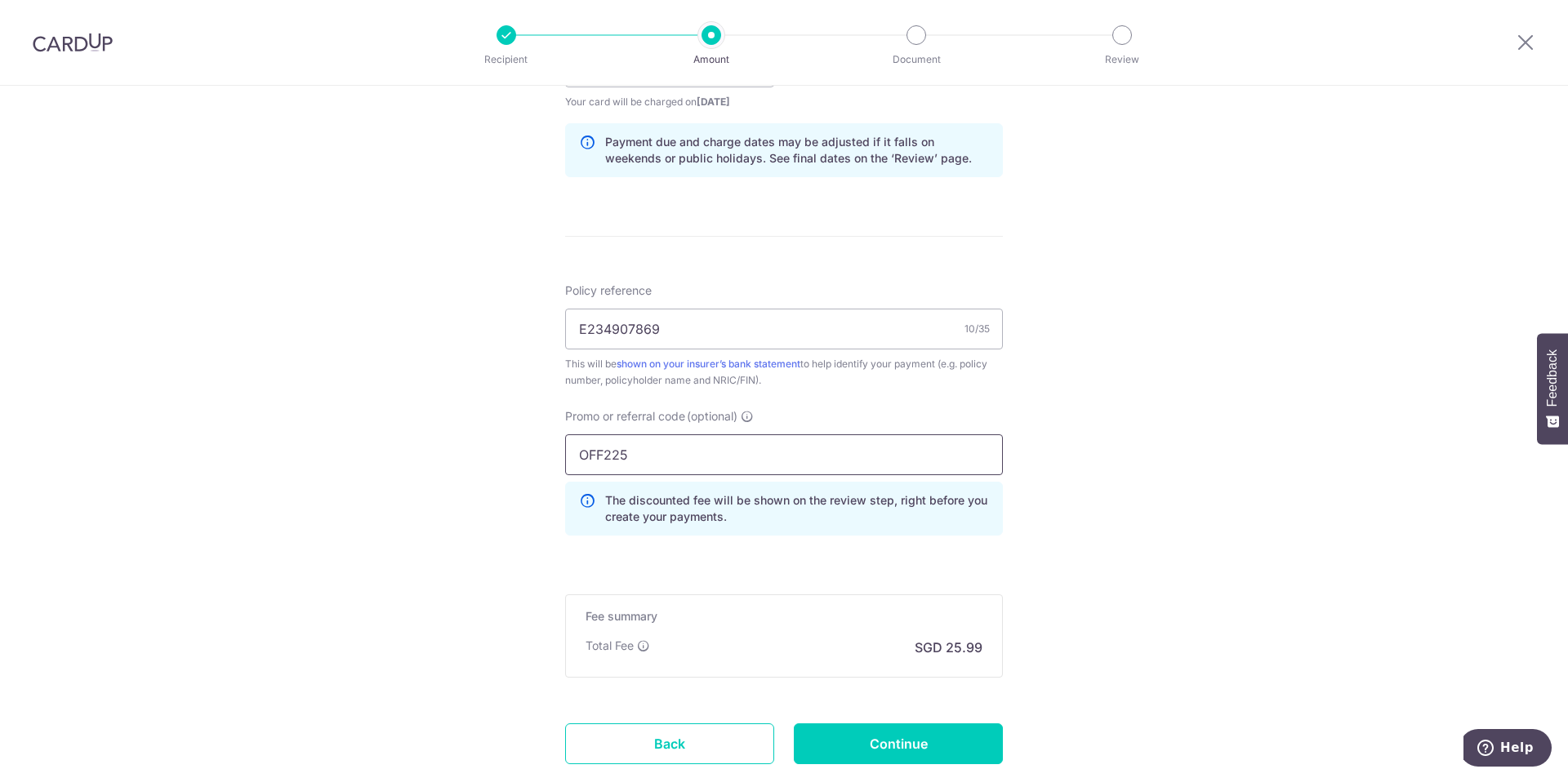
type input "OFF225"
click at [466, 446] on div "Tell us more about your payment Enter payment amount SGD 999.60 999.60 Select C…" at bounding box center [784, 77] width 1568 height 1617
click at [950, 751] on input "Continue" at bounding box center [898, 744] width 209 height 41
type input "Create Schedule"
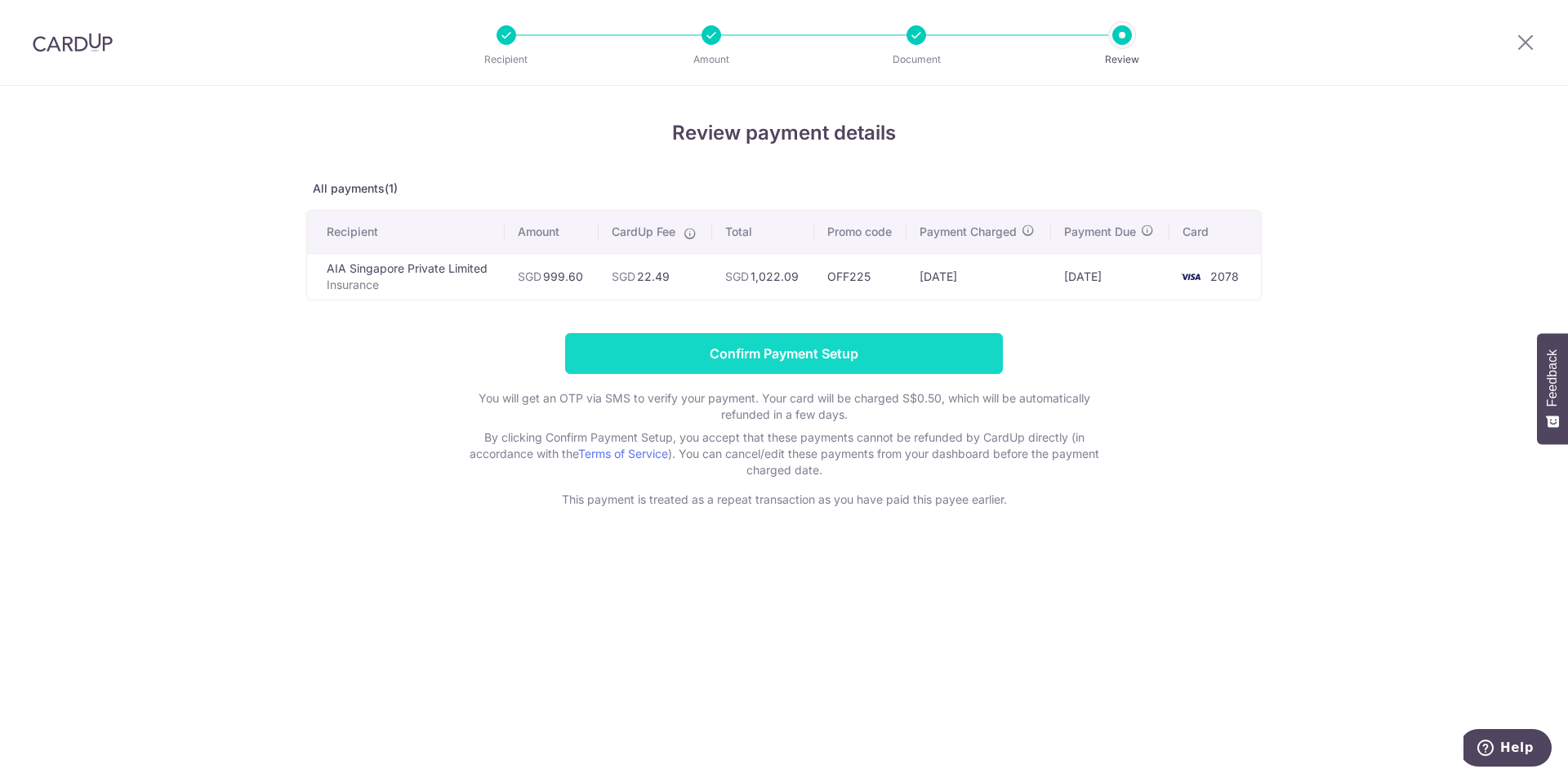
click at [777, 366] on input "Confirm Payment Setup" at bounding box center [784, 353] width 438 height 41
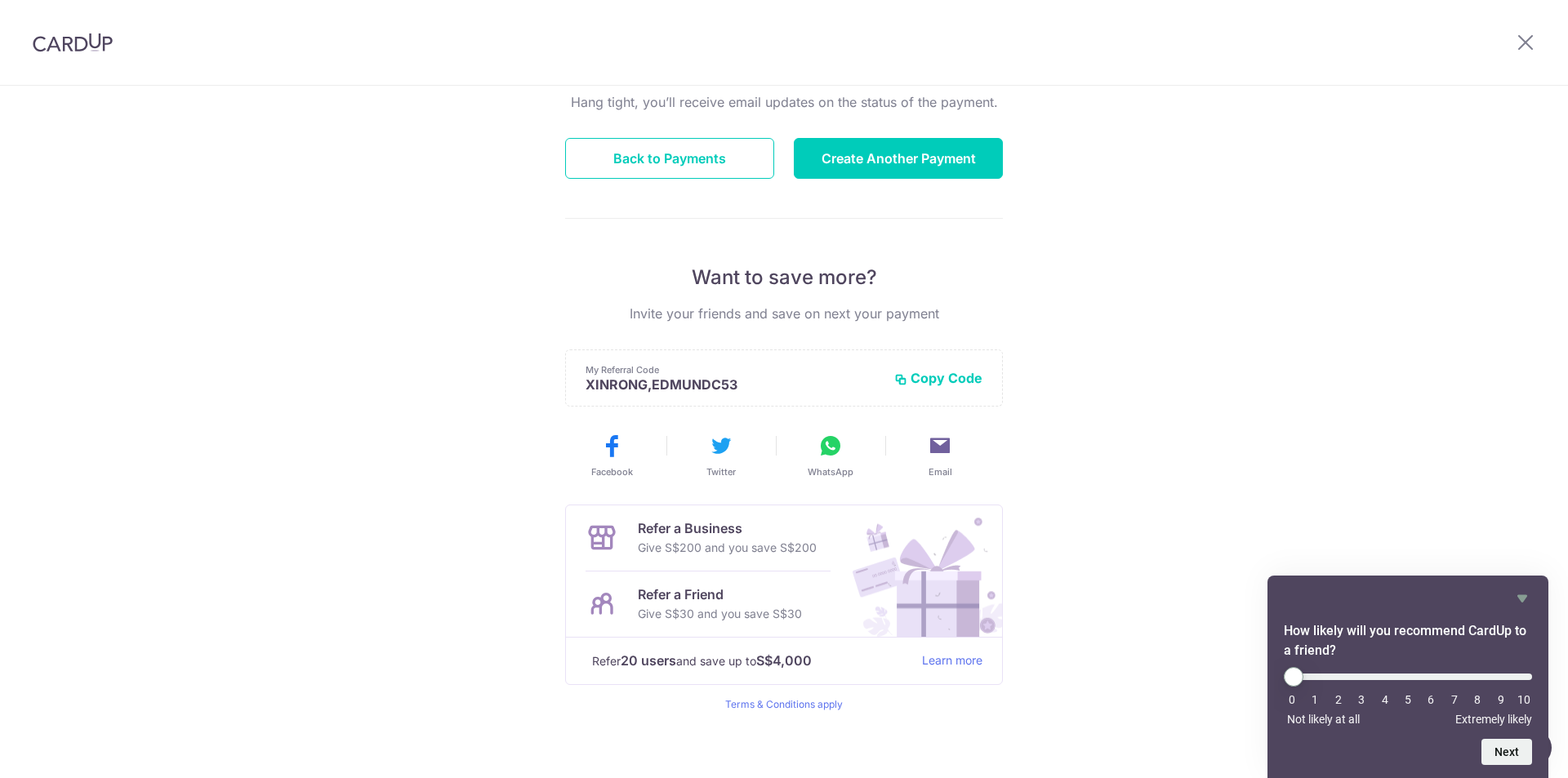
scroll to position [180, 0]
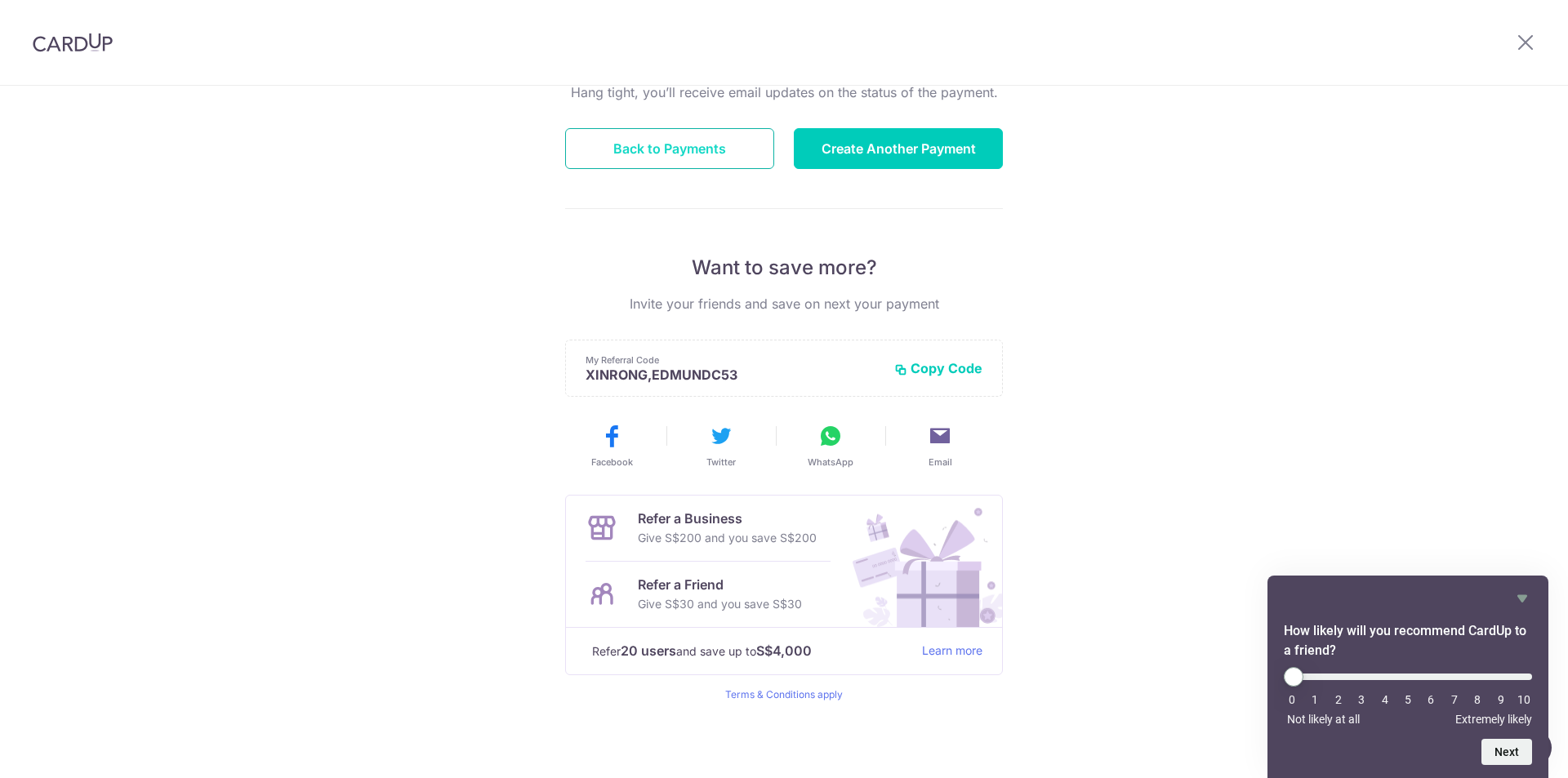
click at [677, 160] on button "Back to Payments" at bounding box center [669, 148] width 209 height 41
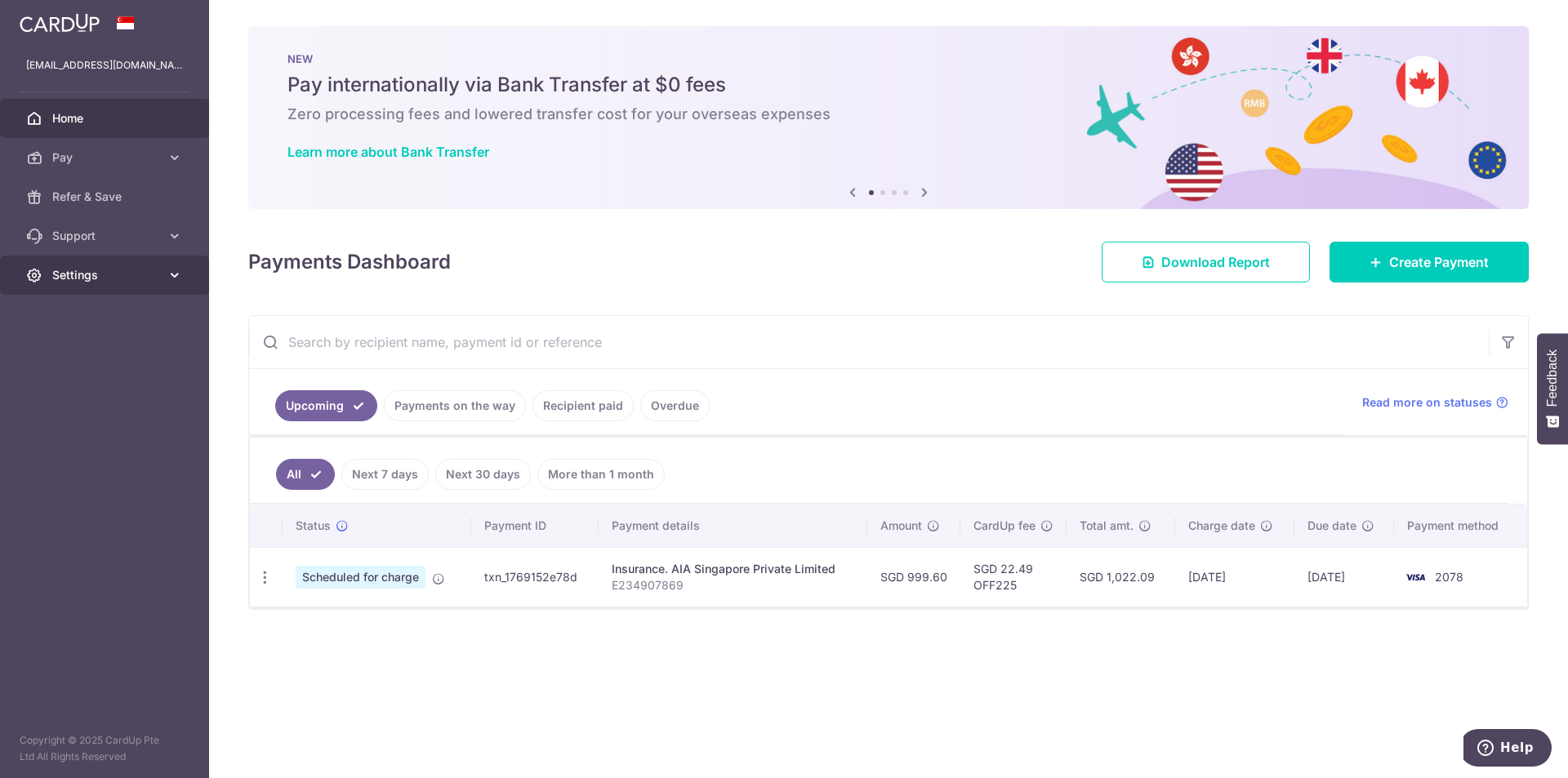
click at [126, 285] on link "Settings" at bounding box center [104, 275] width 209 height 39
click at [93, 357] on span "Logout" at bounding box center [106, 353] width 107 height 16
